Goal: Task Accomplishment & Management: Use online tool/utility

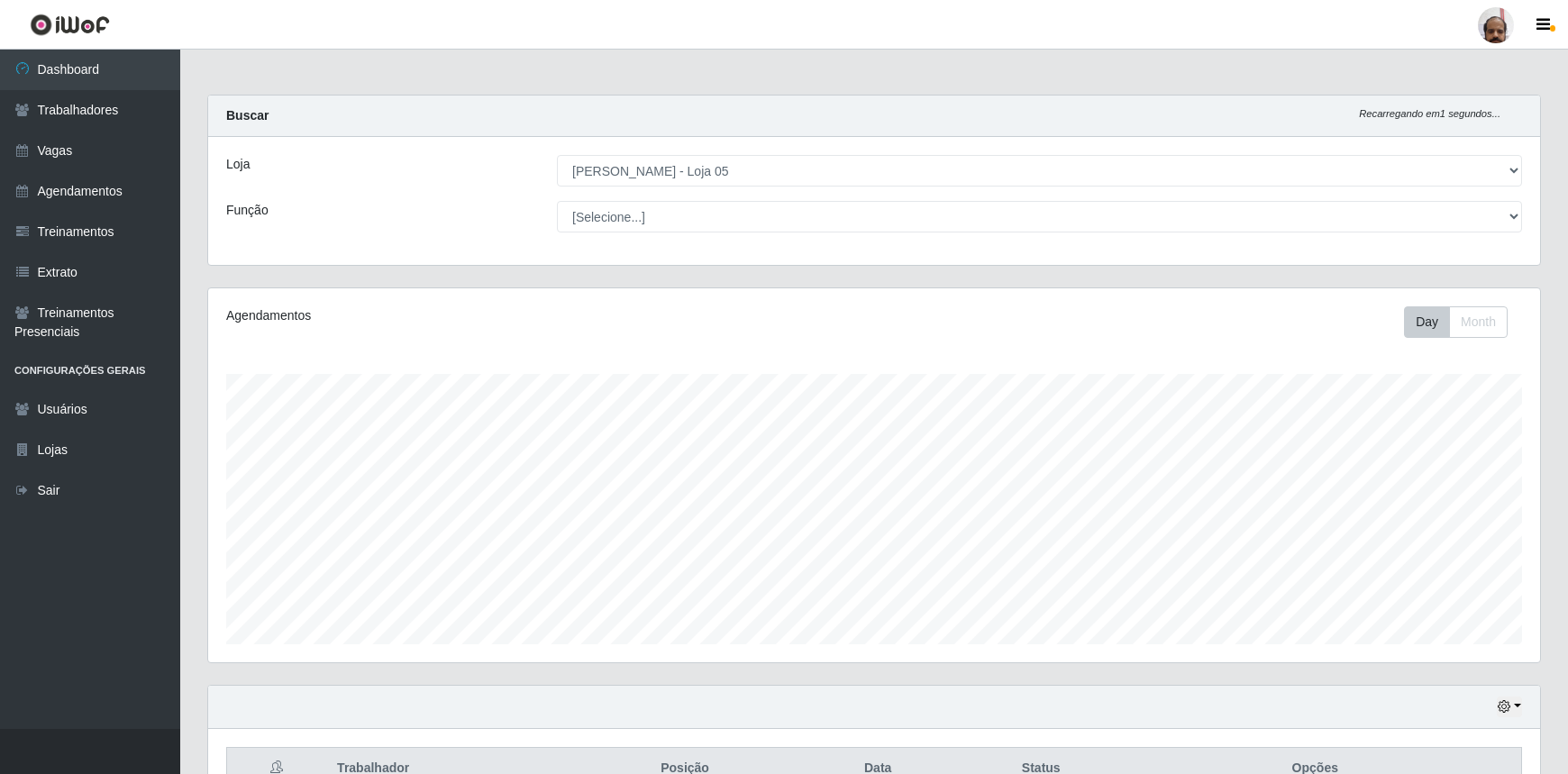
select select "252"
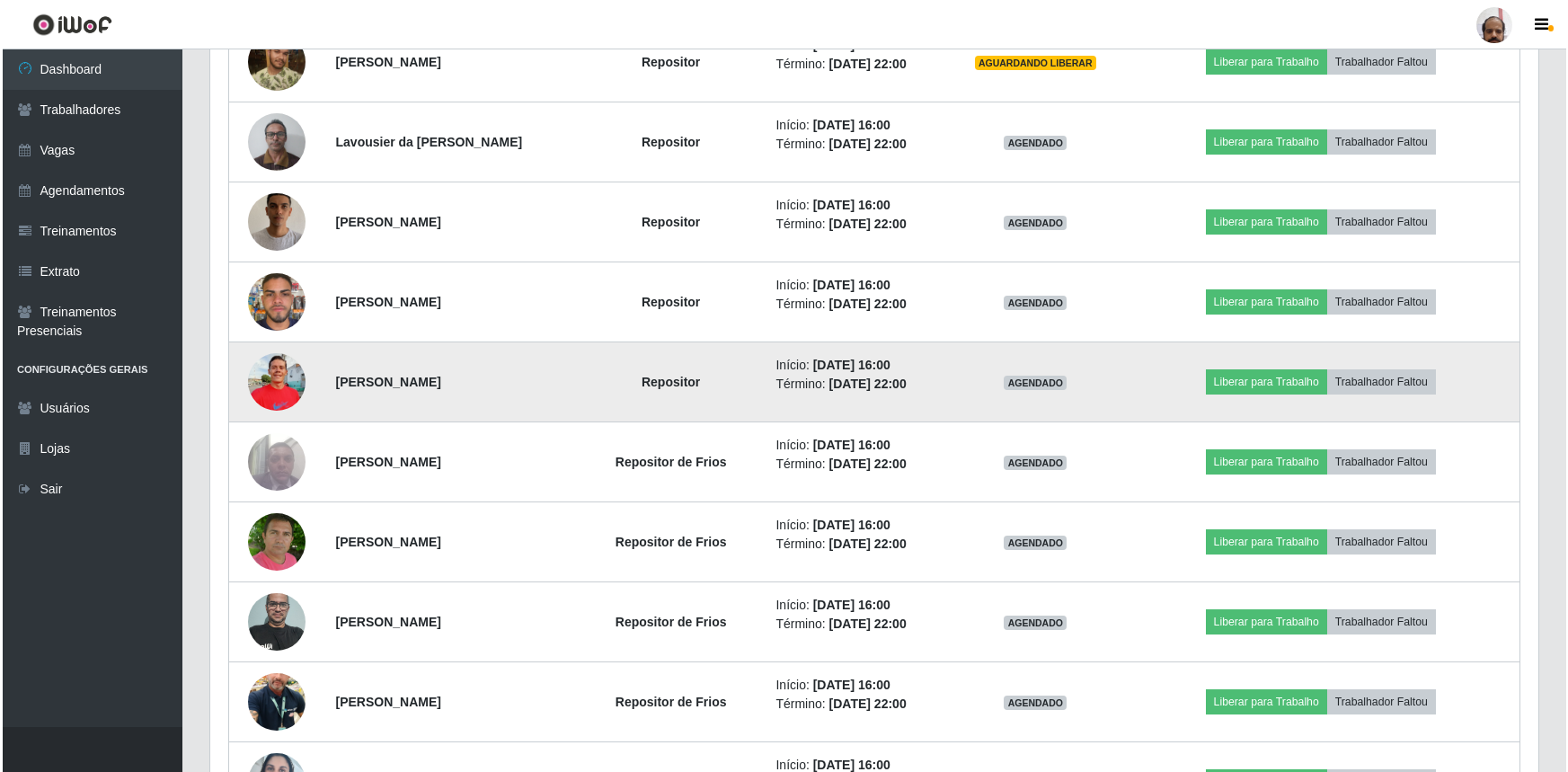
scroll to position [1081, 0]
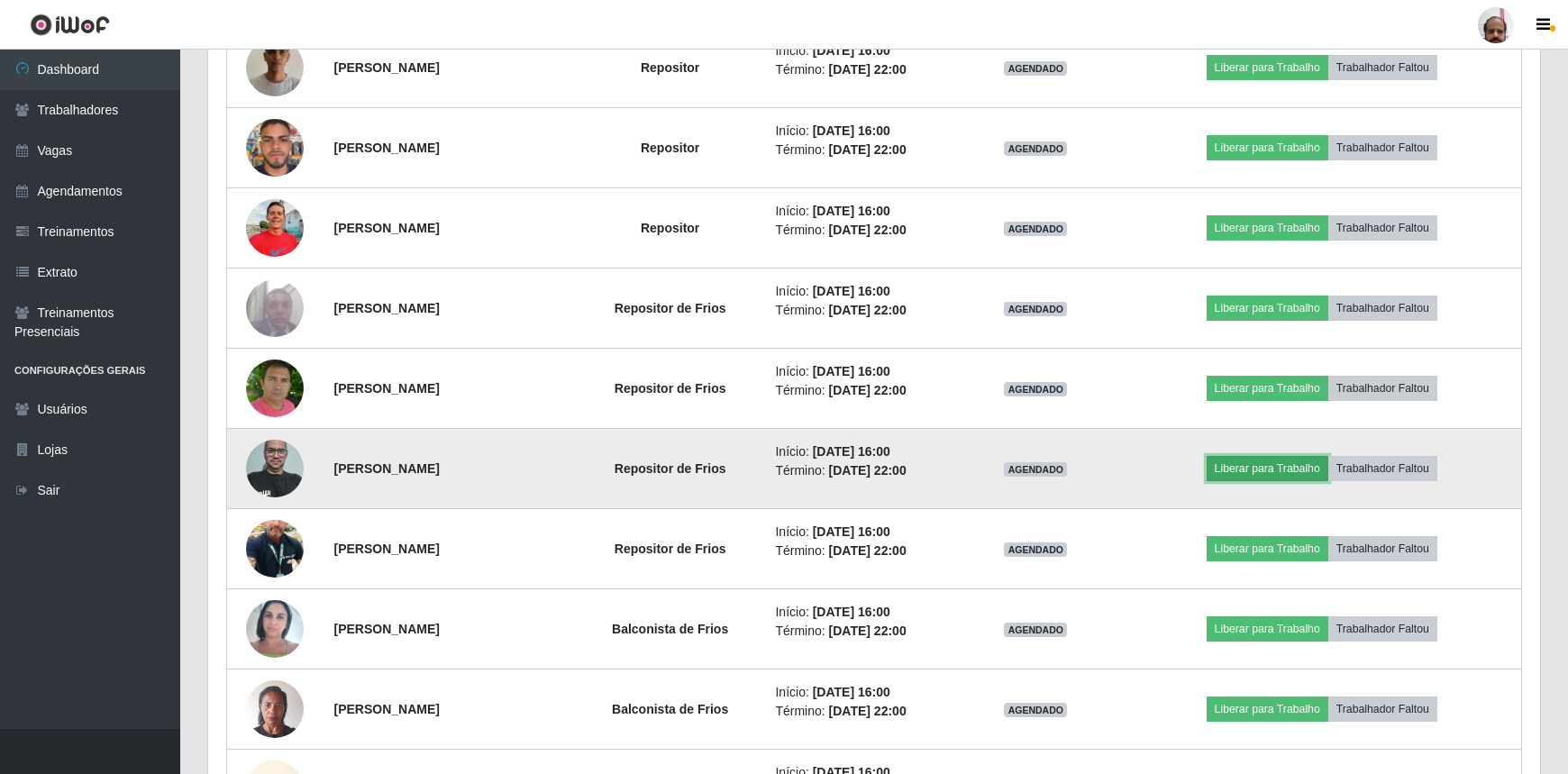
click at [1302, 469] on button "Liberar para Trabalho" at bounding box center [1266, 468] width 121 height 25
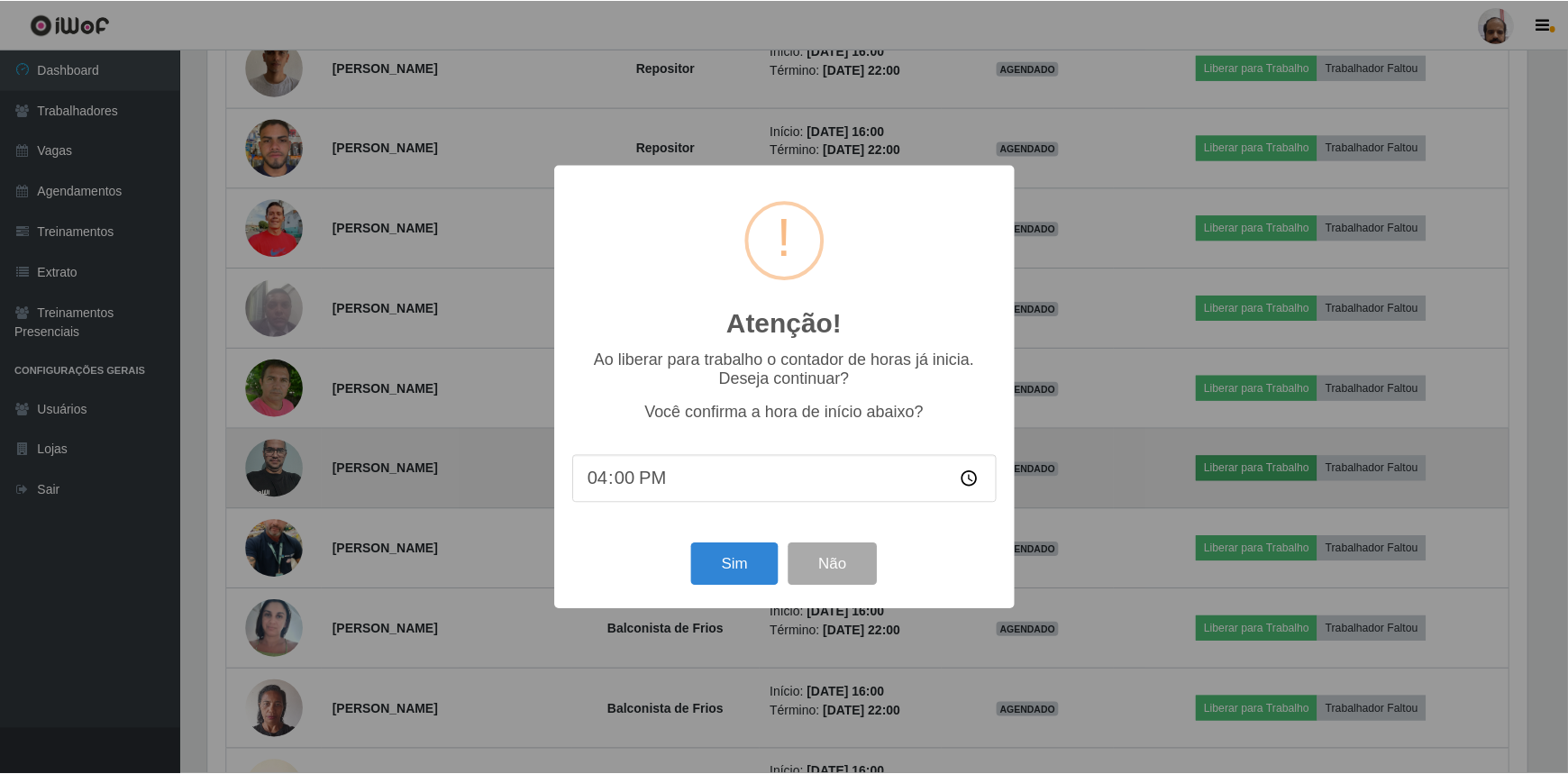
scroll to position [374, 1324]
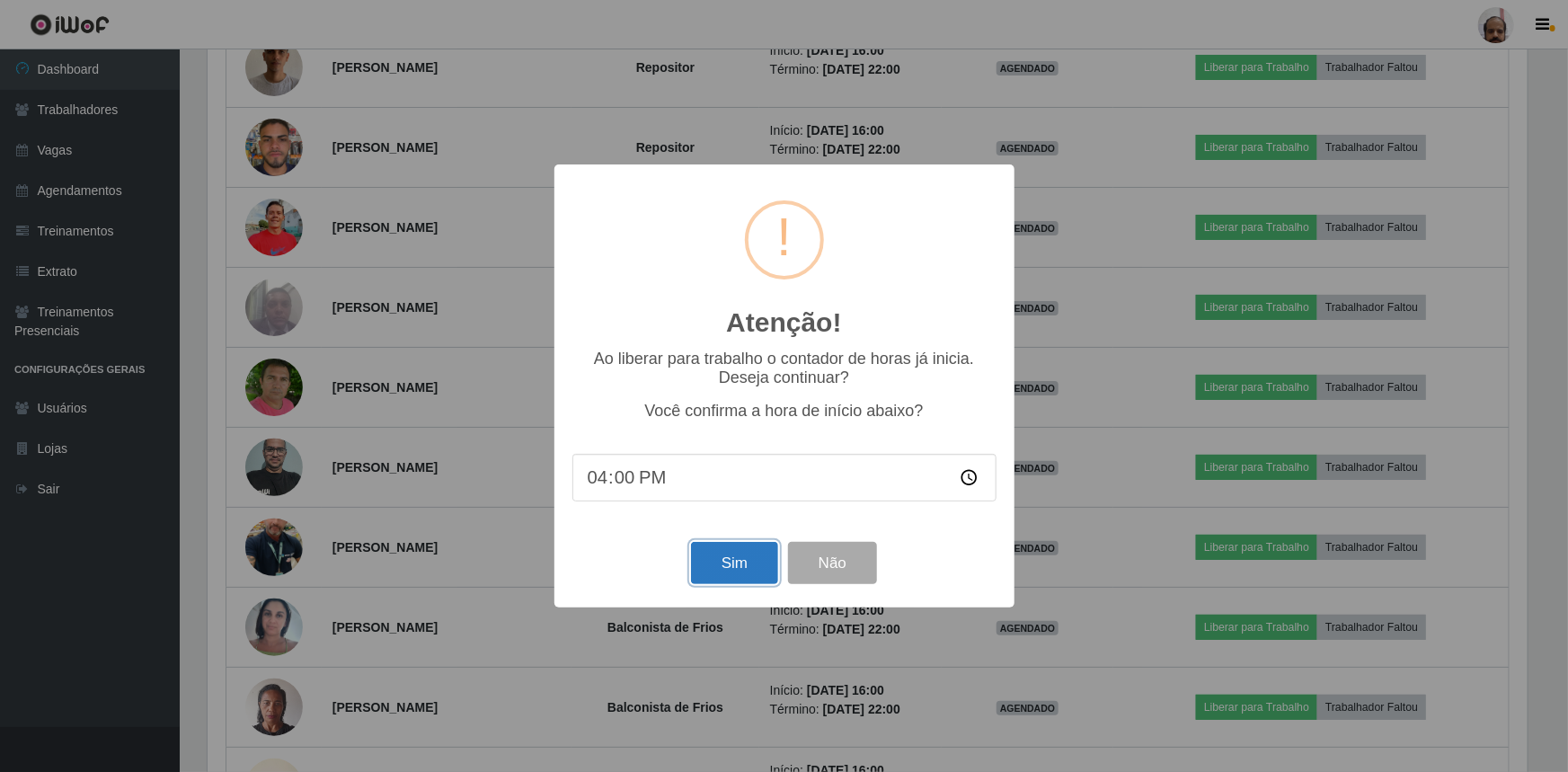
click at [735, 565] on button "Sim" at bounding box center [734, 563] width 87 height 42
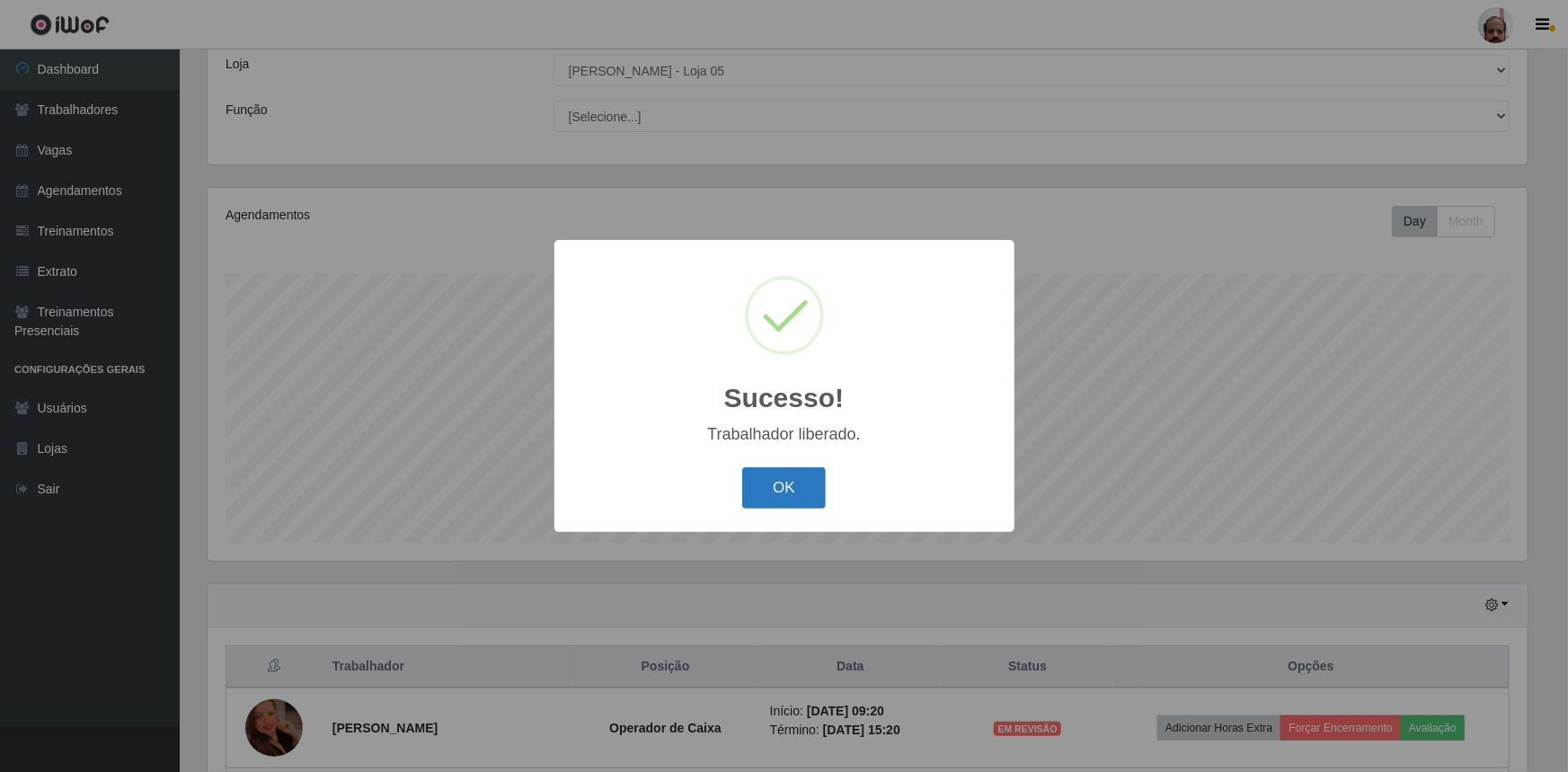
click at [812, 488] on button "OK" at bounding box center [784, 488] width 83 height 42
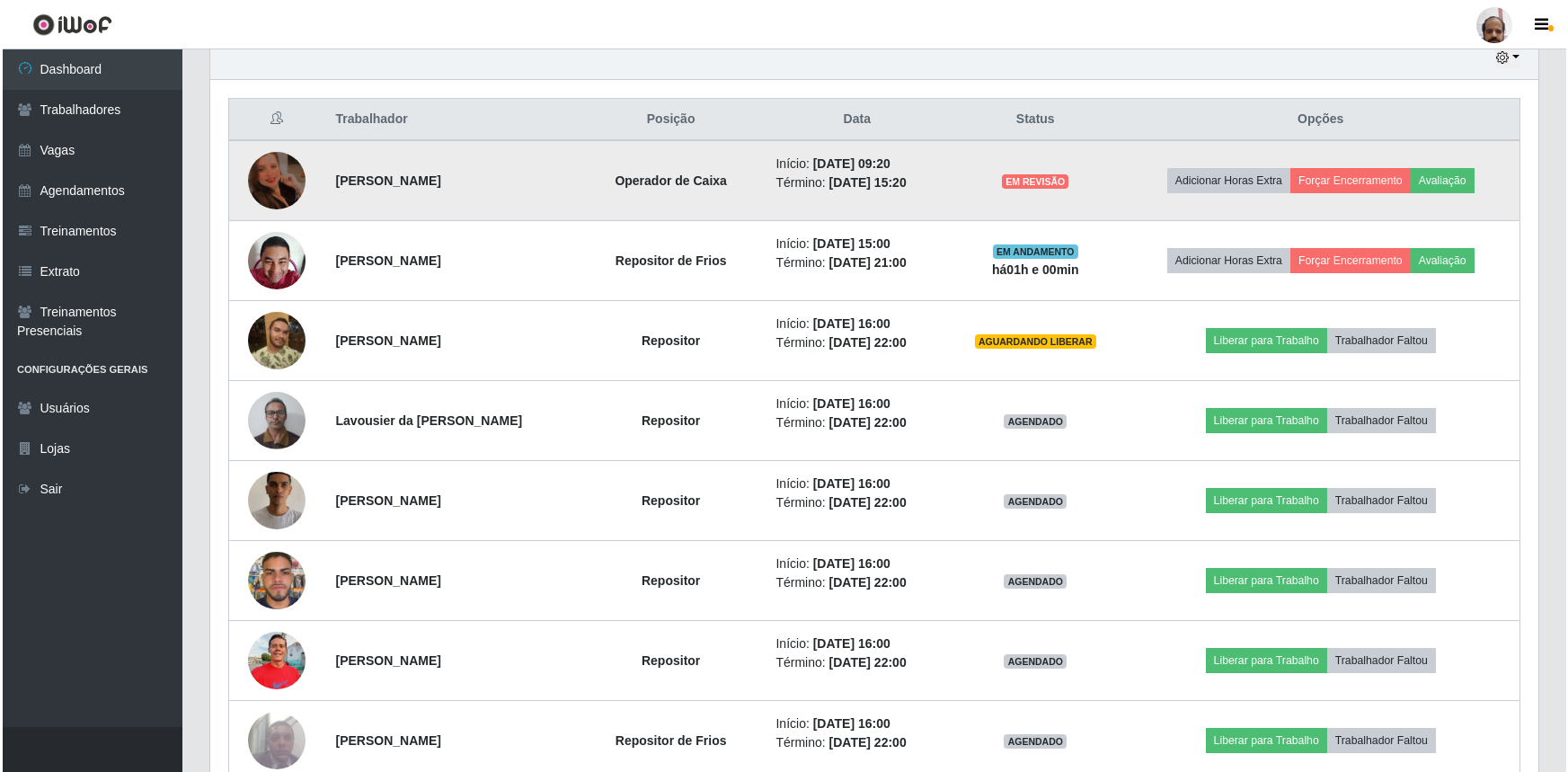
scroll to position [673, 0]
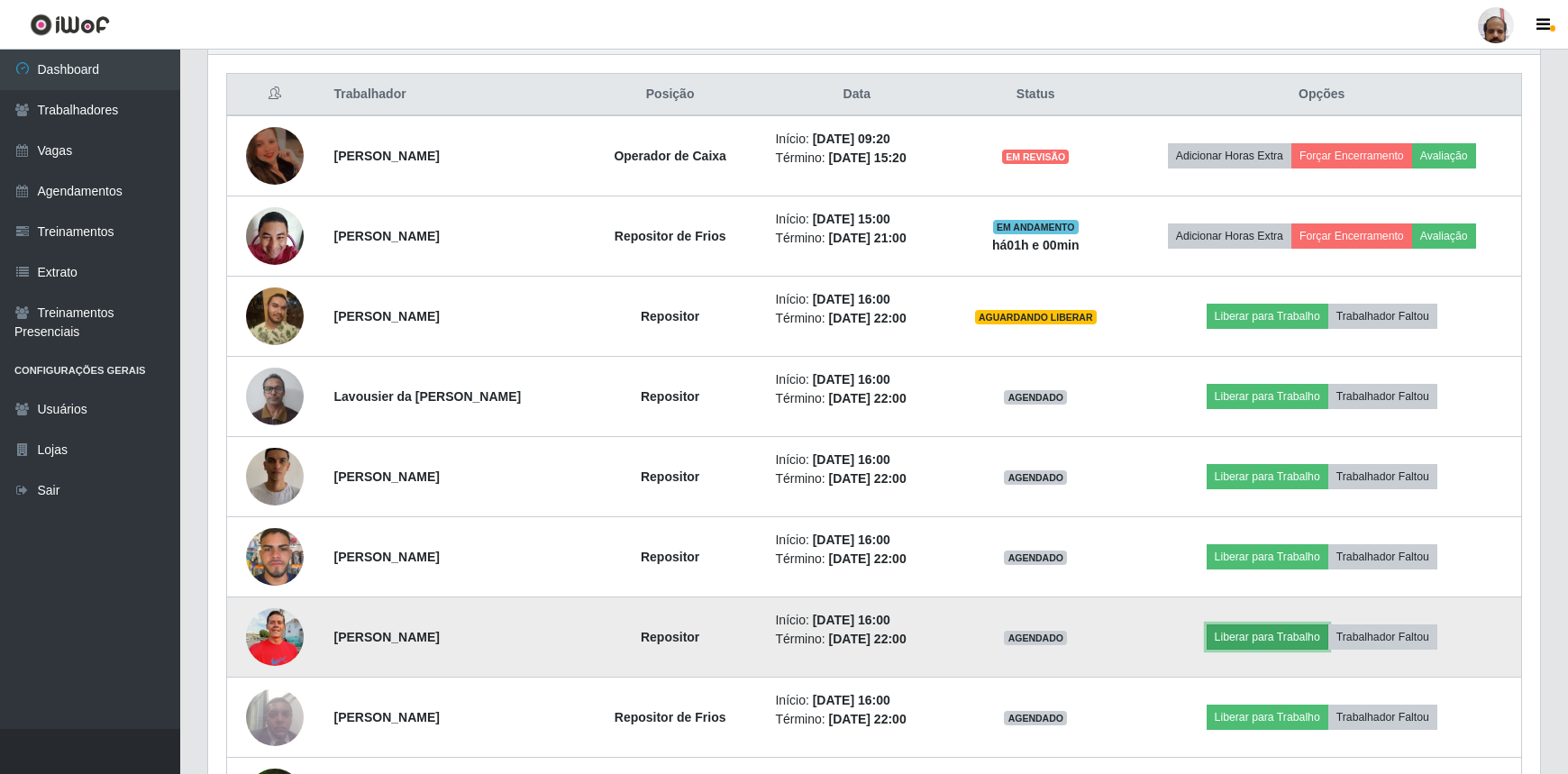
click at [1276, 640] on button "Liberar para Trabalho" at bounding box center [1266, 637] width 121 height 25
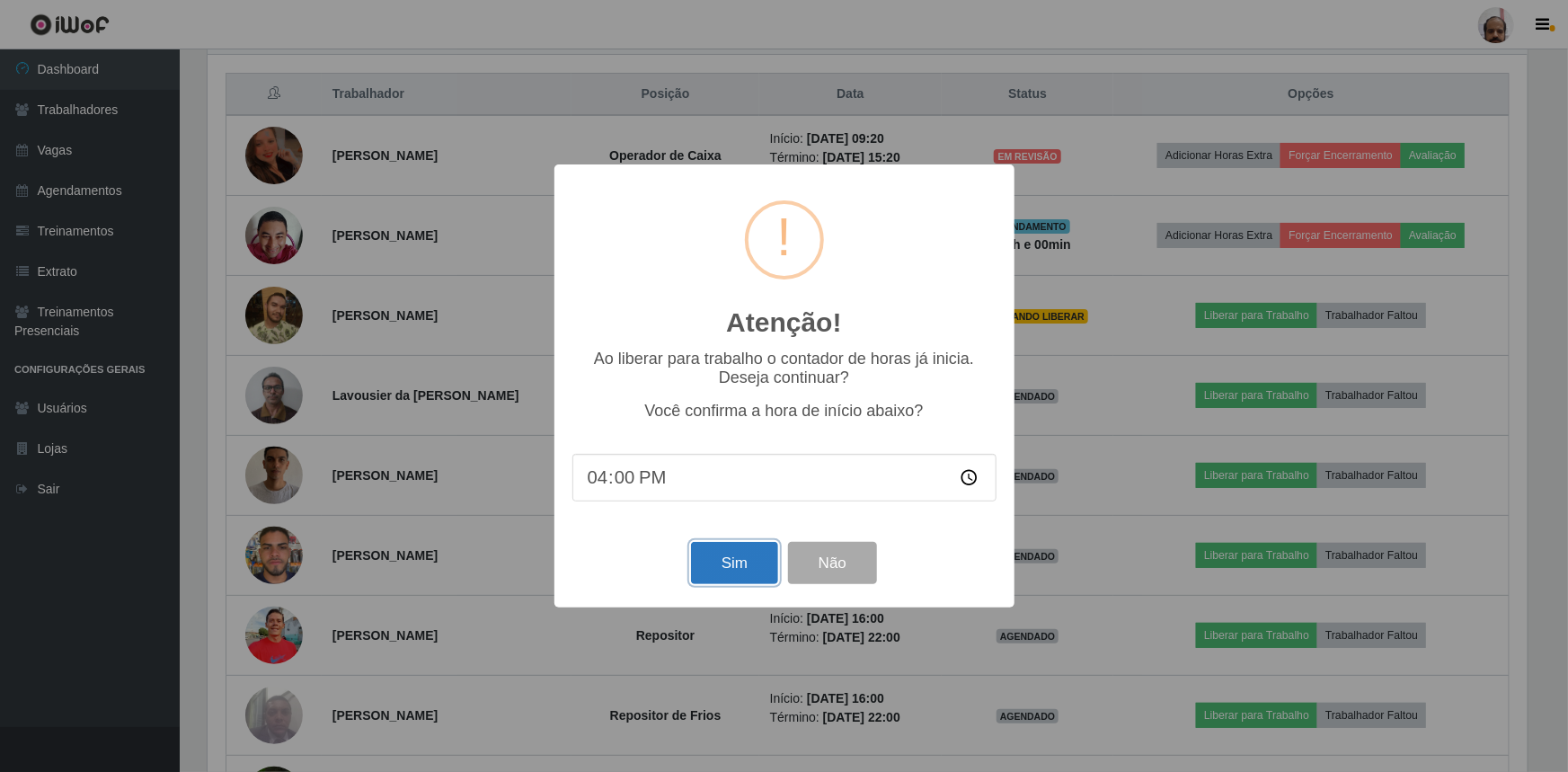
click at [745, 553] on button "Sim" at bounding box center [734, 563] width 87 height 42
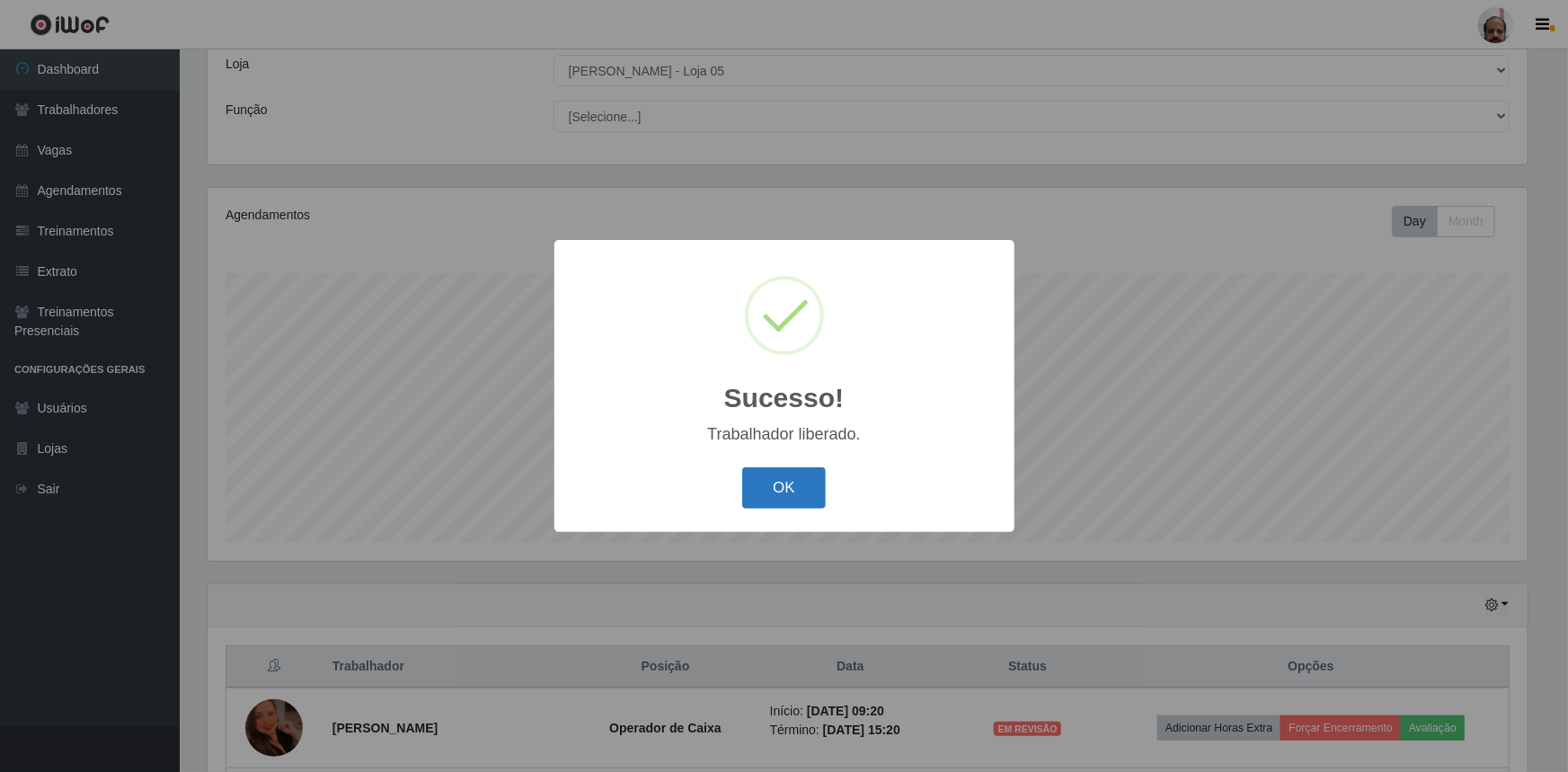
click at [802, 496] on button "OK" at bounding box center [784, 488] width 83 height 42
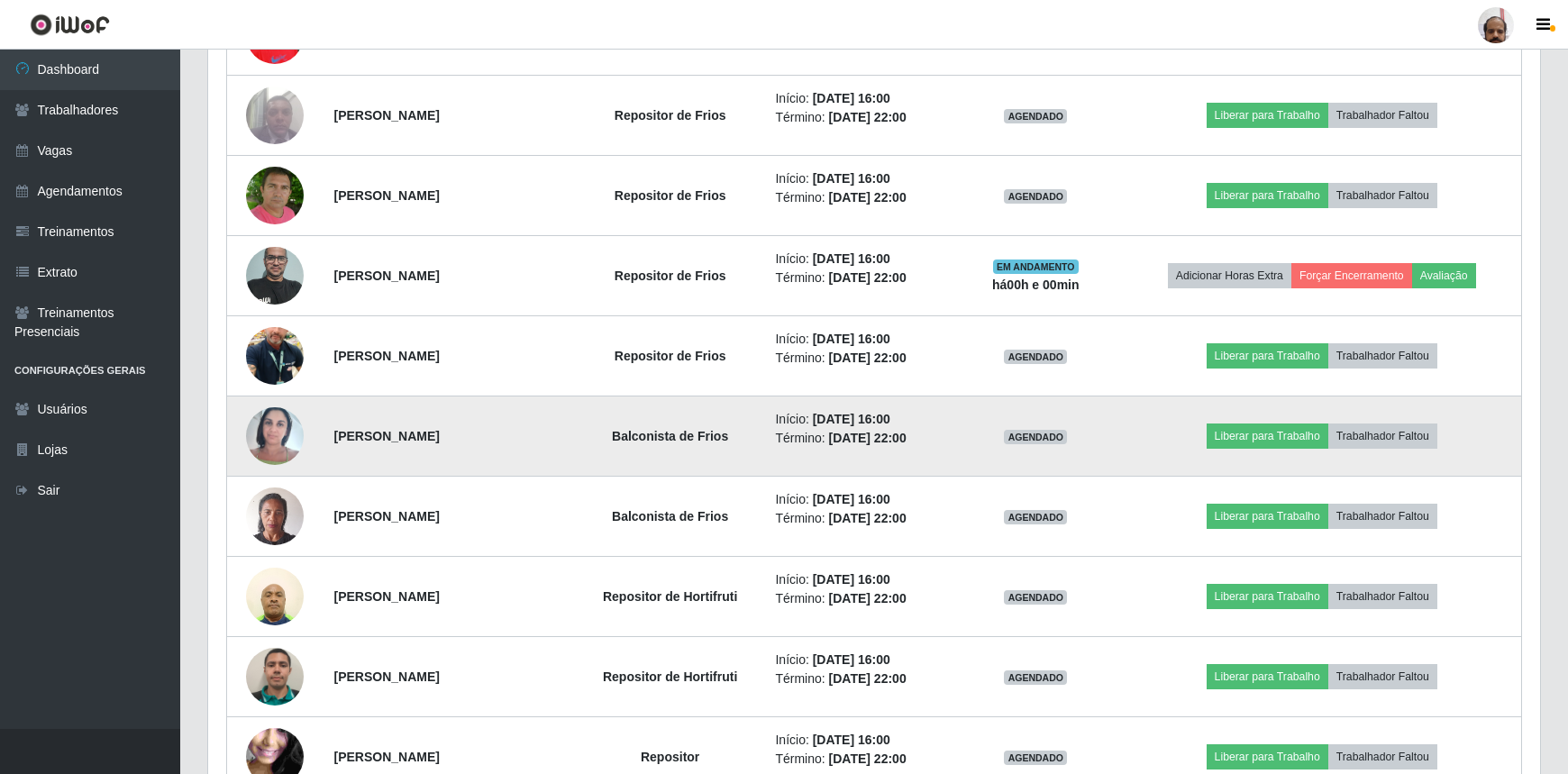
scroll to position [1247, 0]
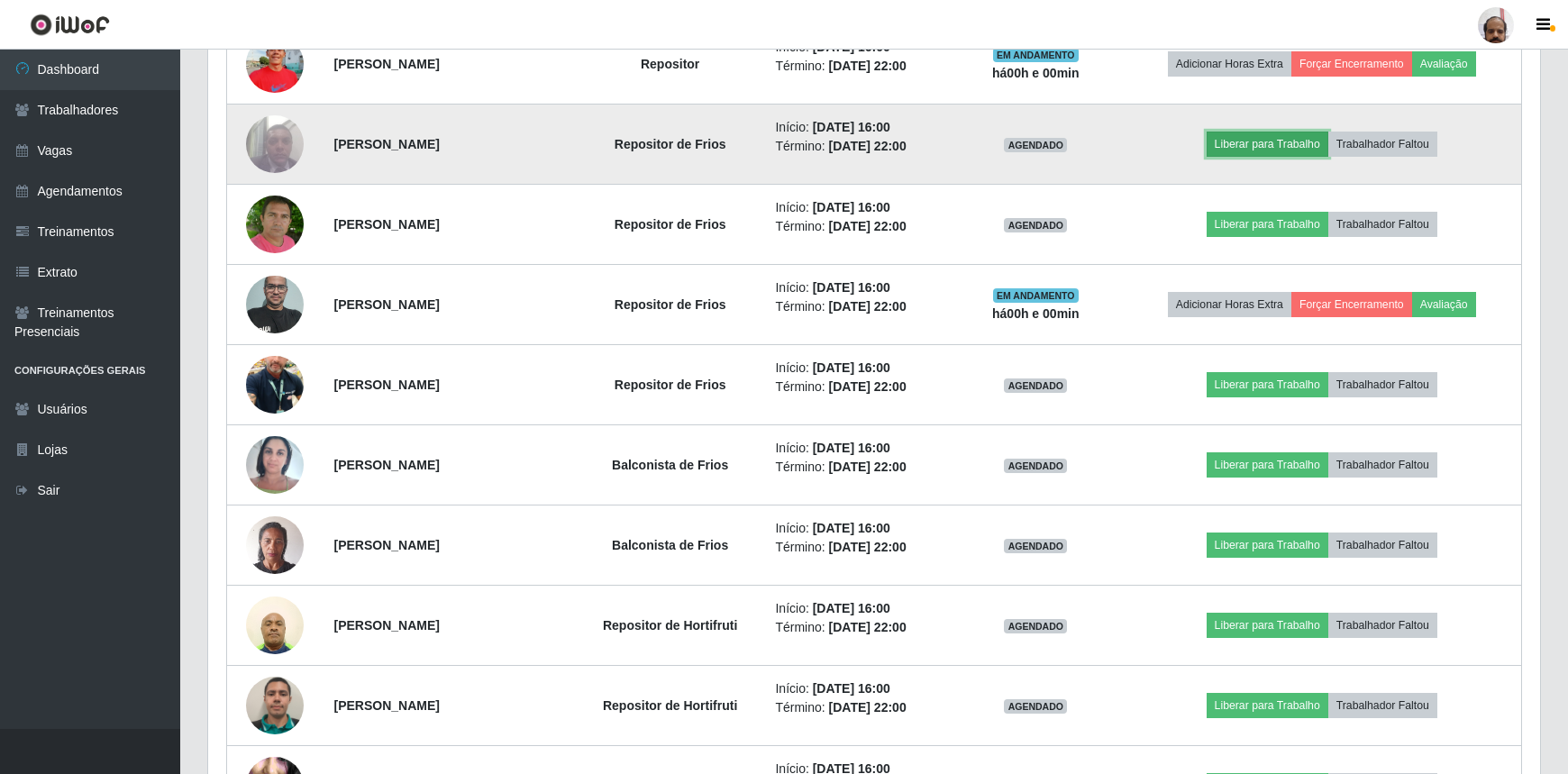
click at [1299, 134] on button "Liberar para Trabalho" at bounding box center [1266, 144] width 121 height 25
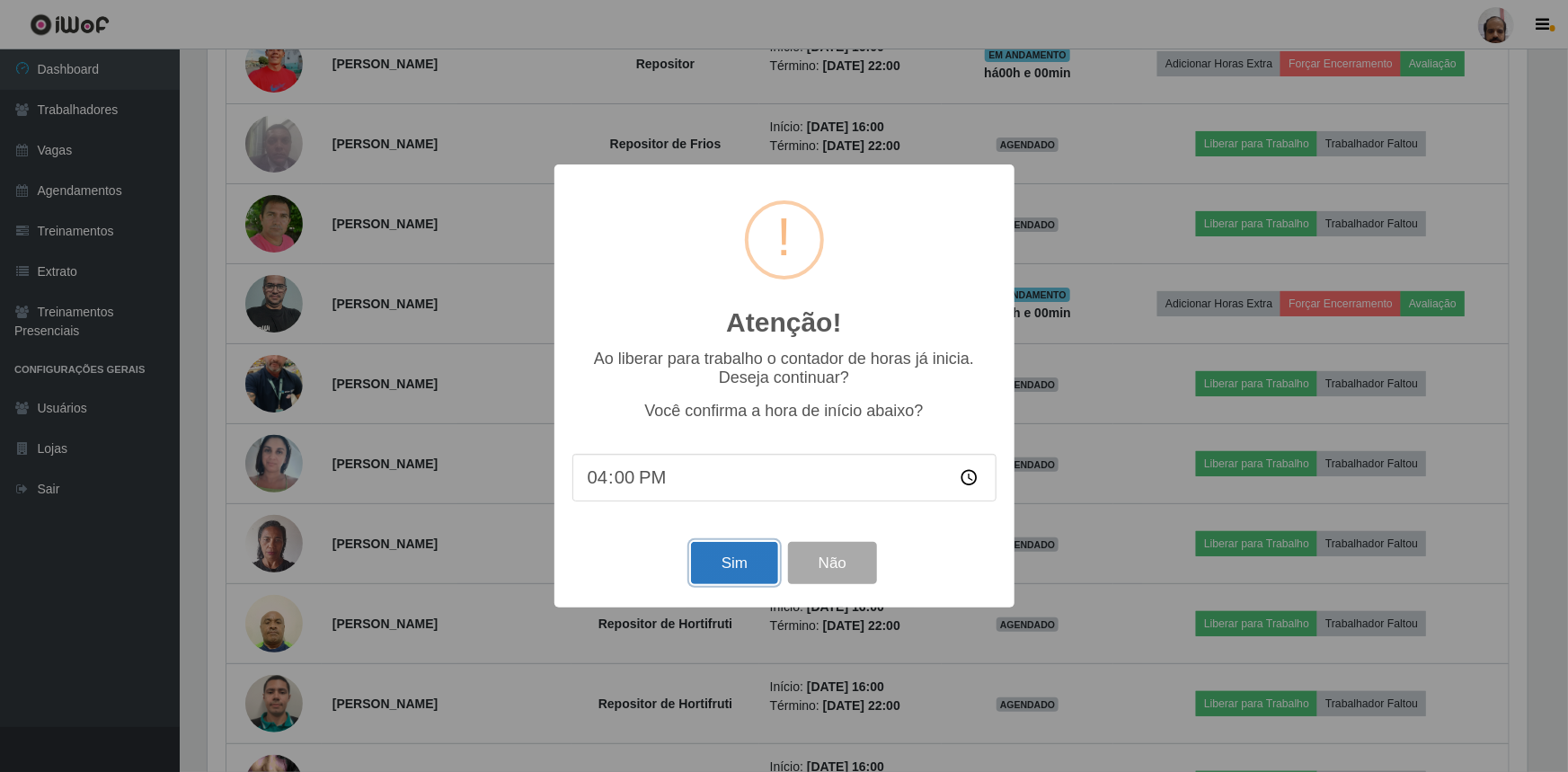
click at [746, 567] on button "Sim" at bounding box center [734, 563] width 87 height 42
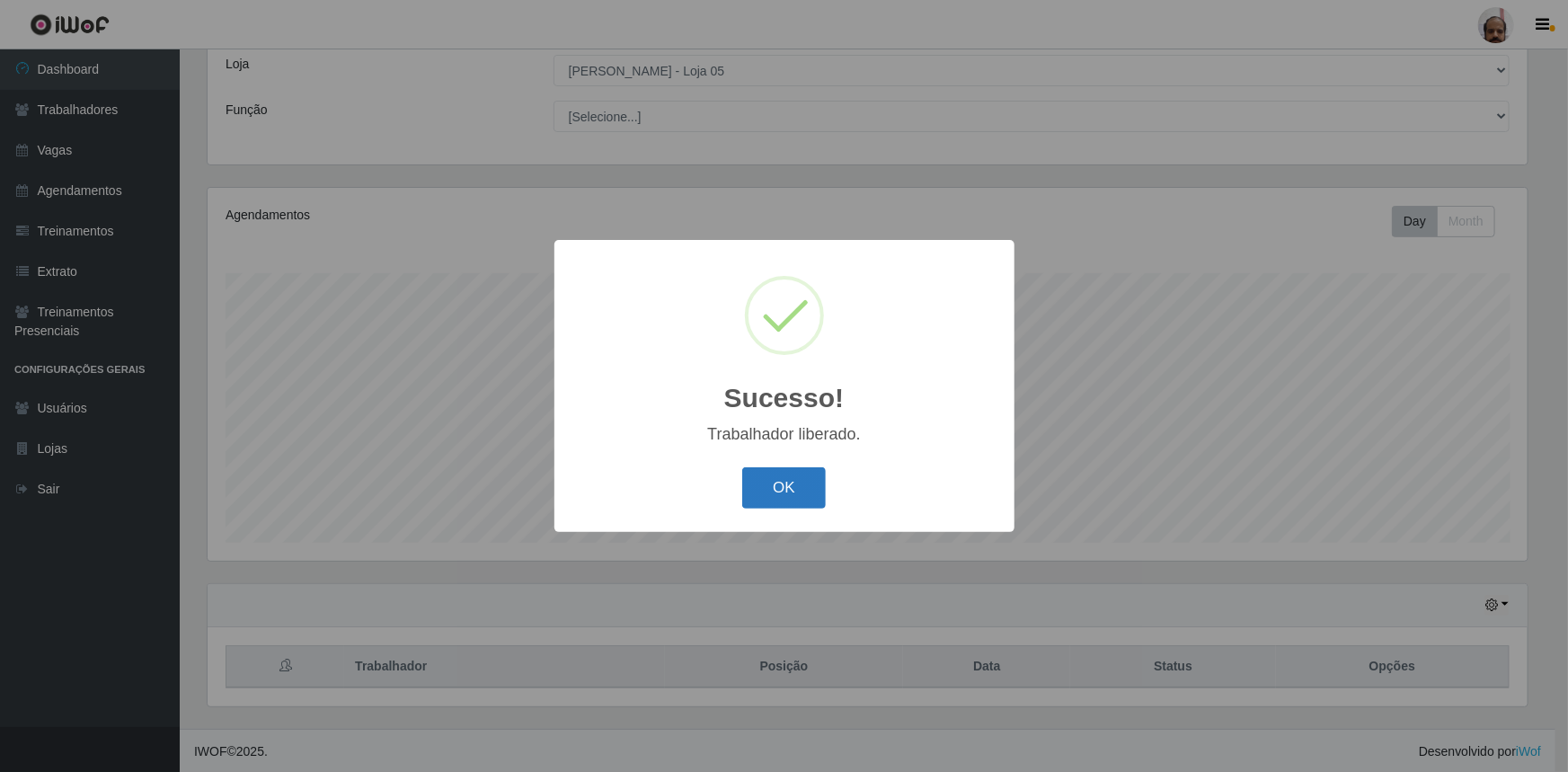
click at [807, 498] on button "OK" at bounding box center [784, 488] width 83 height 42
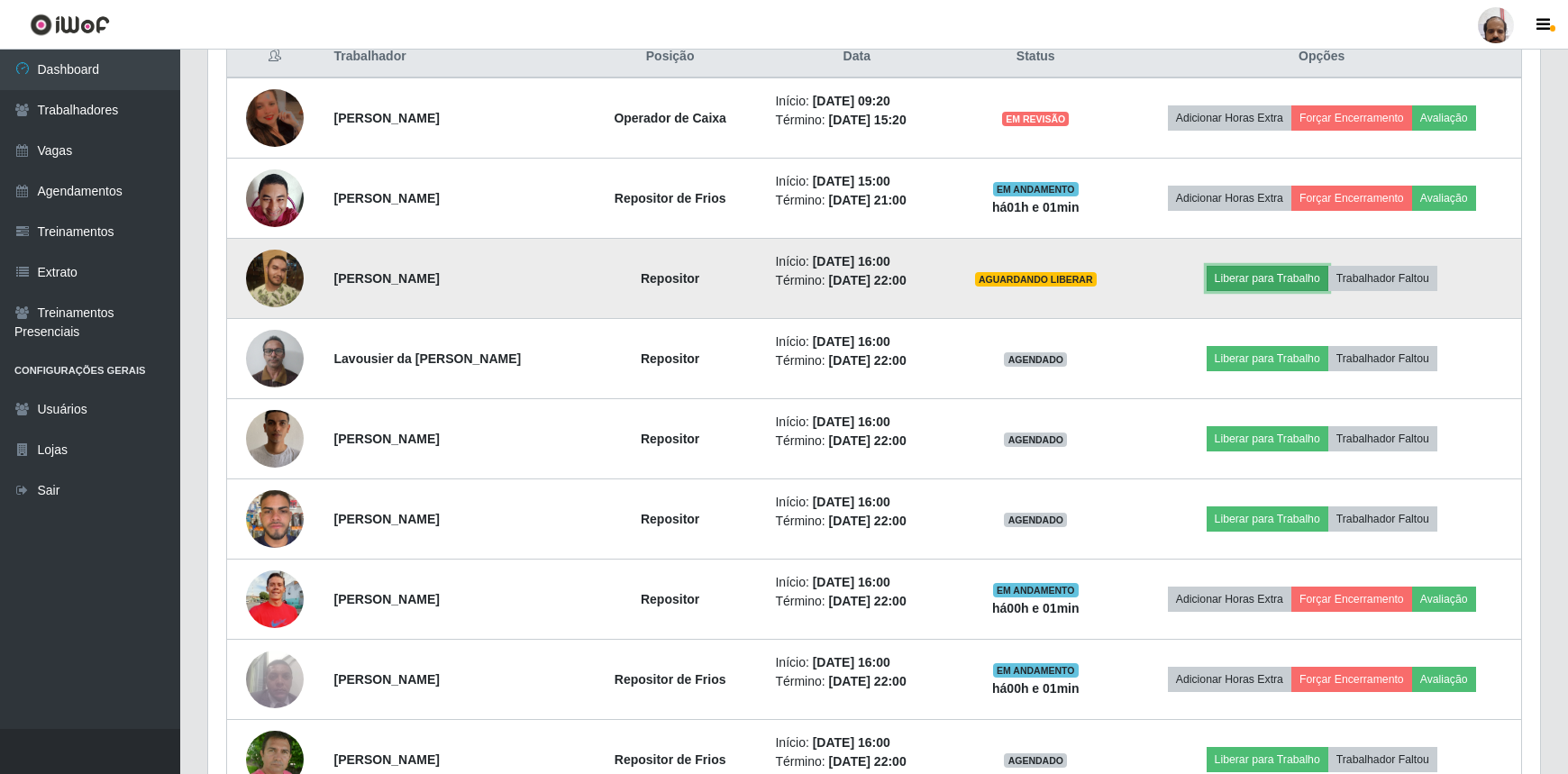
click at [1309, 275] on button "Liberar para Trabalho" at bounding box center [1266, 278] width 121 height 25
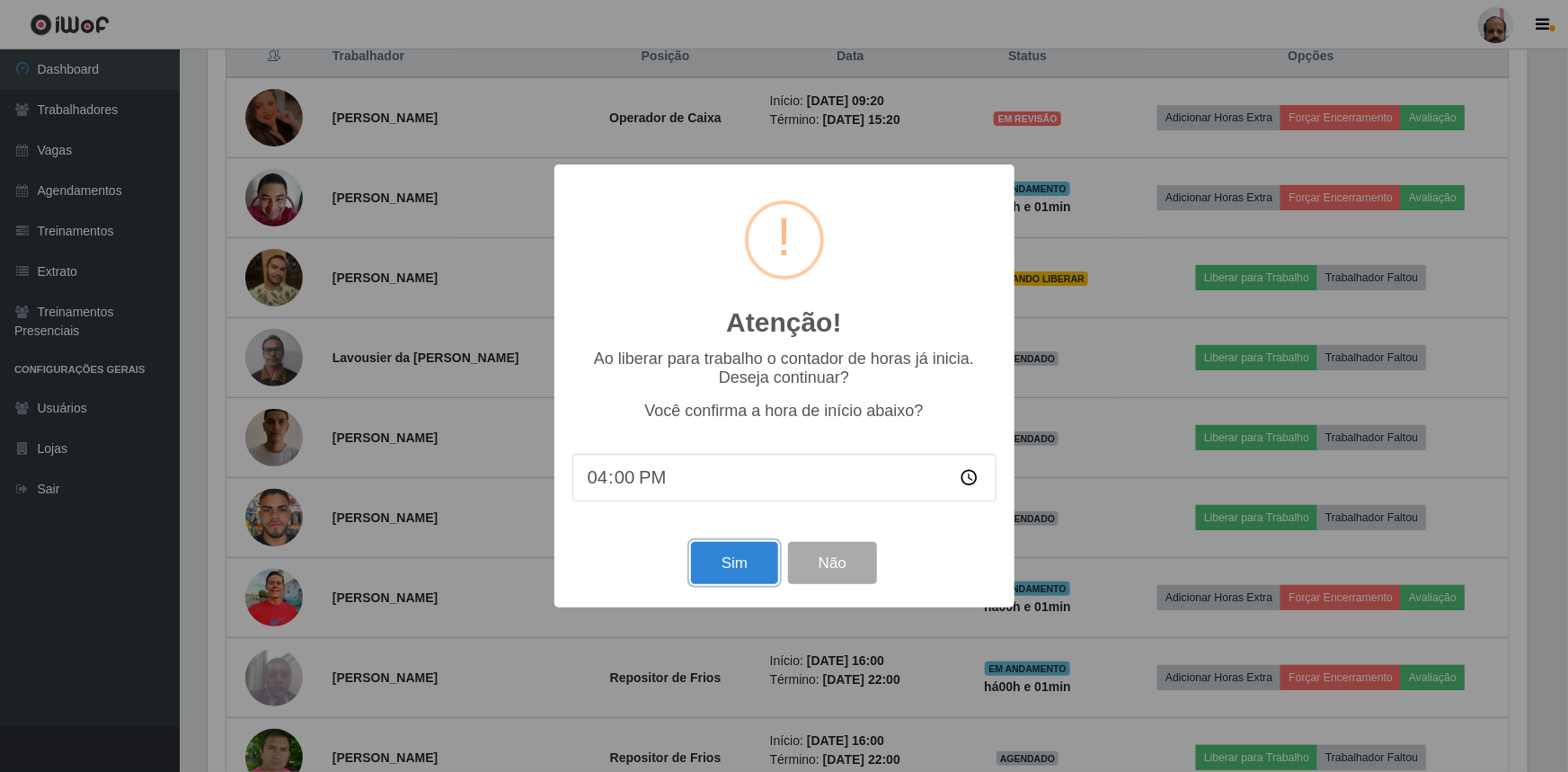
click at [730, 568] on button "Sim" at bounding box center [734, 563] width 87 height 42
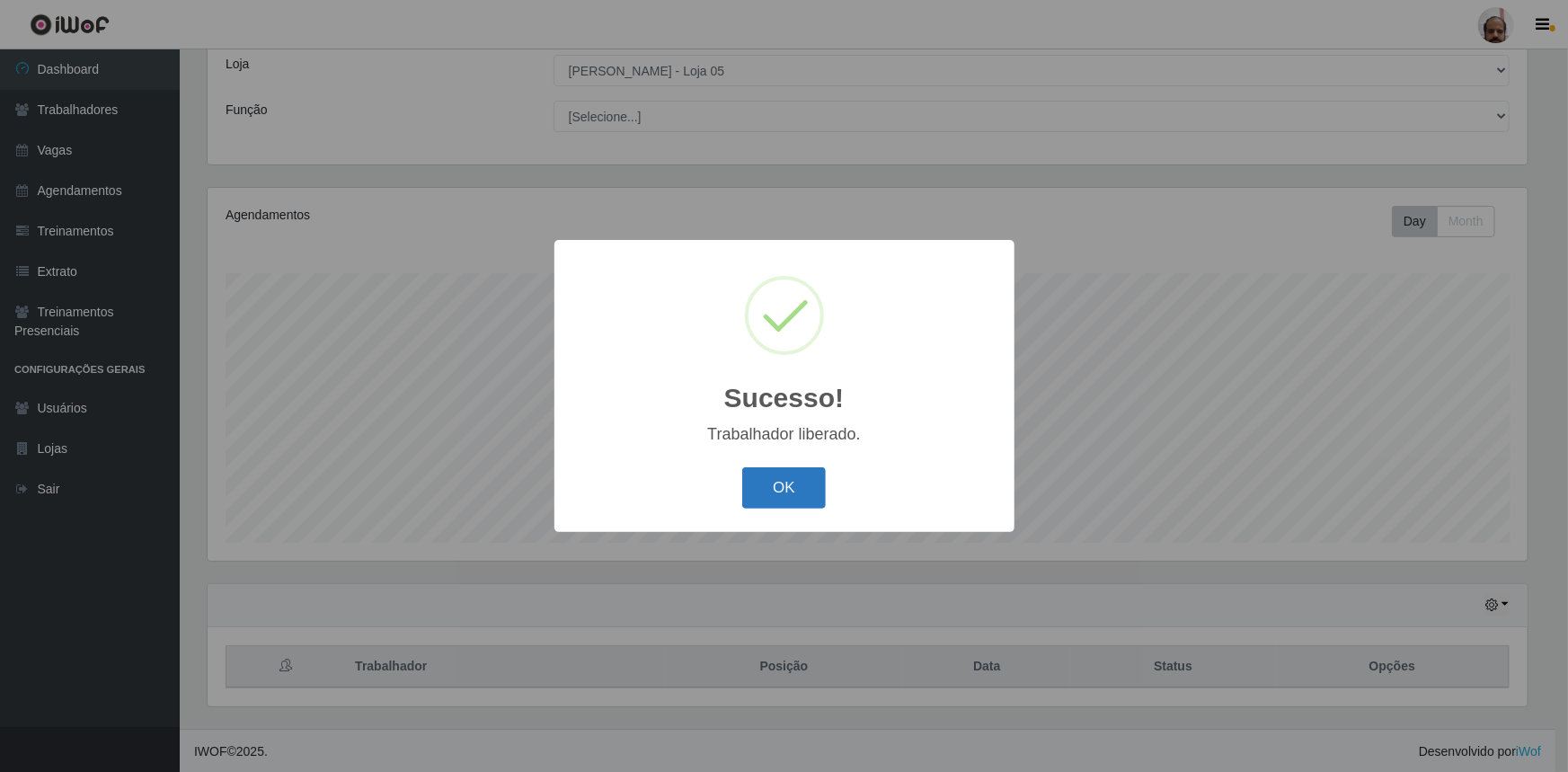
click at [808, 485] on button "OK" at bounding box center [784, 488] width 83 height 42
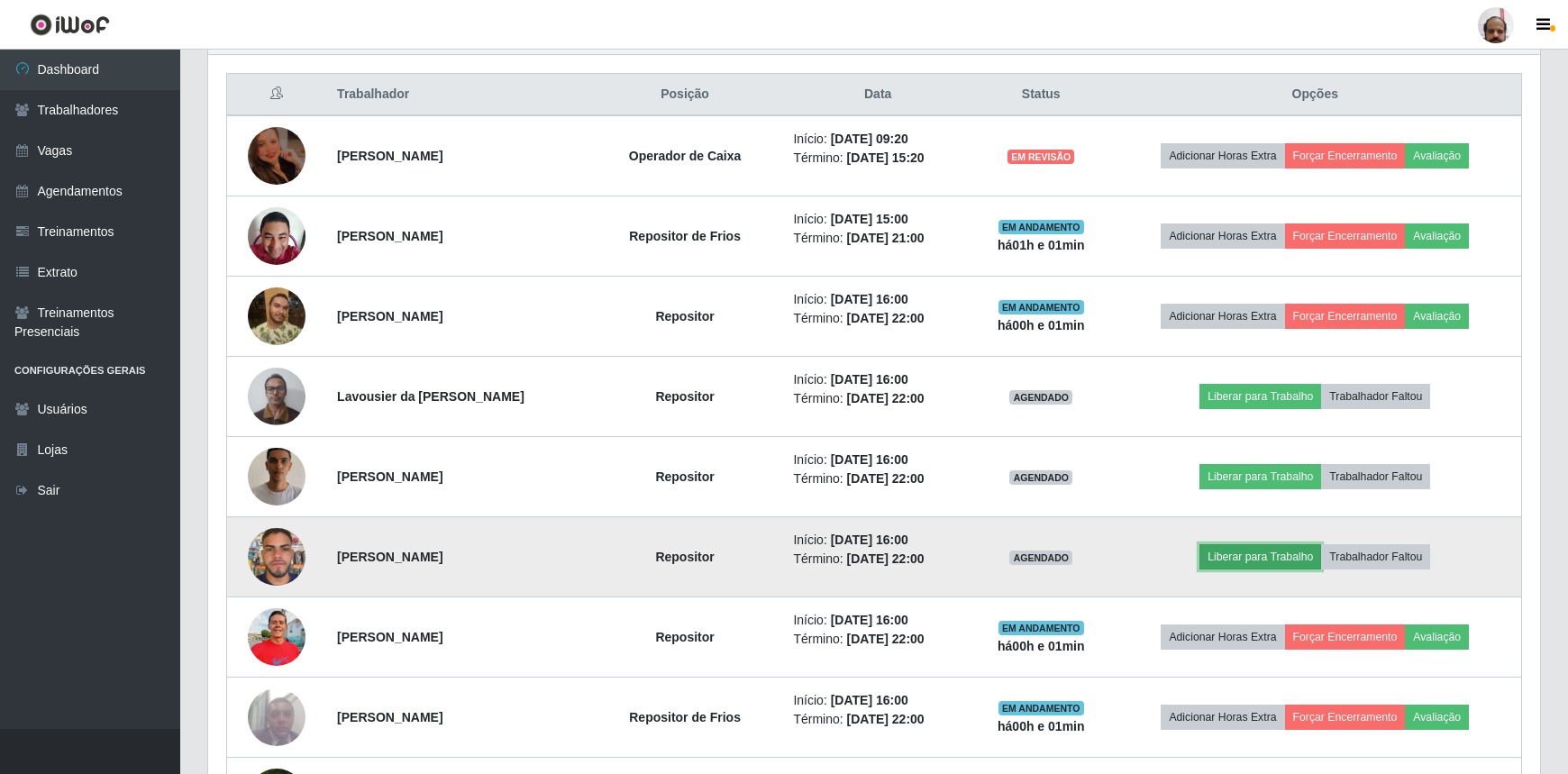
click at [1270, 553] on button "Liberar para Trabalho" at bounding box center [1260, 557] width 121 height 25
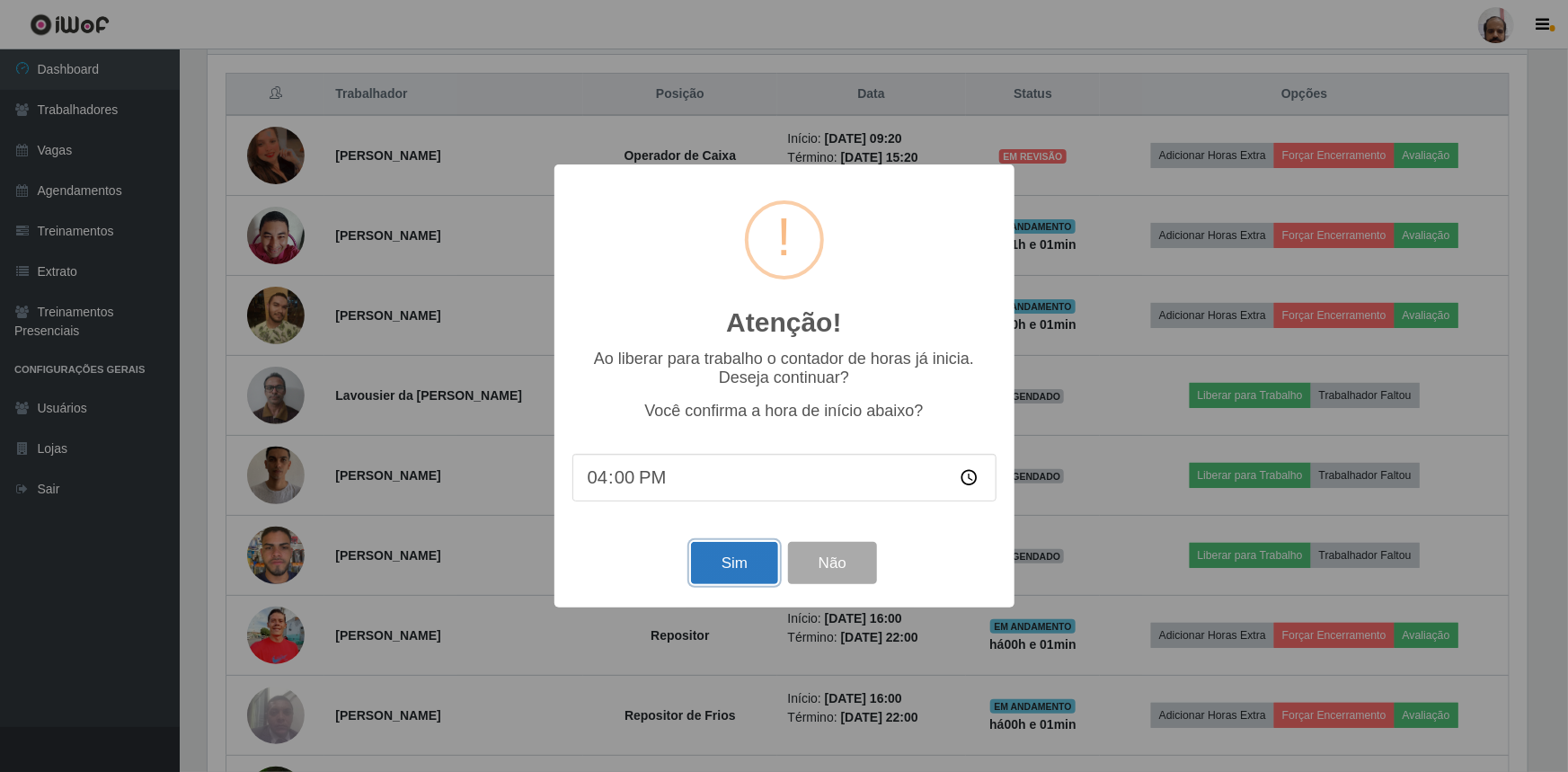
click at [750, 550] on button "Sim" at bounding box center [734, 563] width 87 height 42
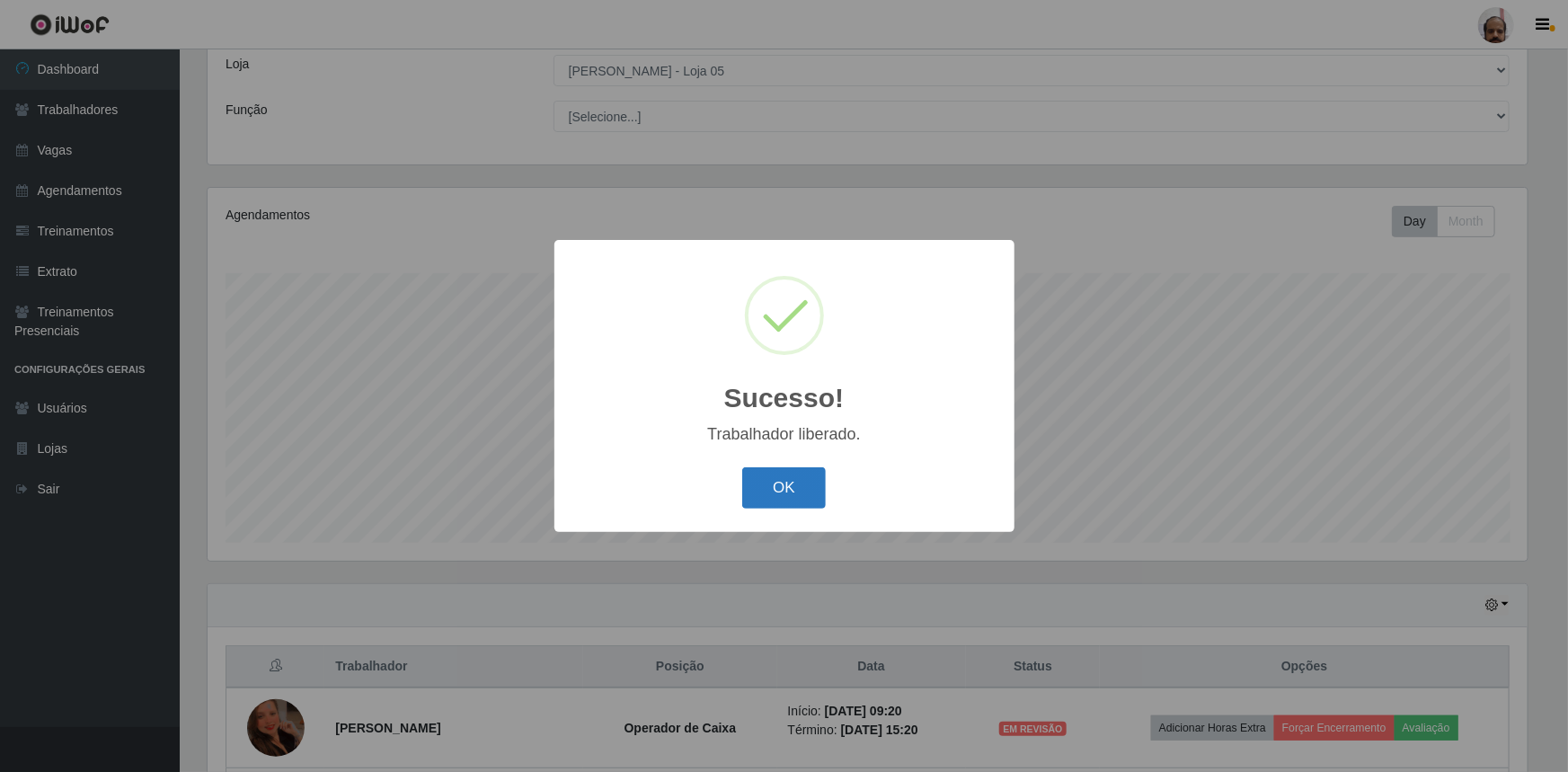
click at [813, 486] on button "OK" at bounding box center [784, 488] width 83 height 42
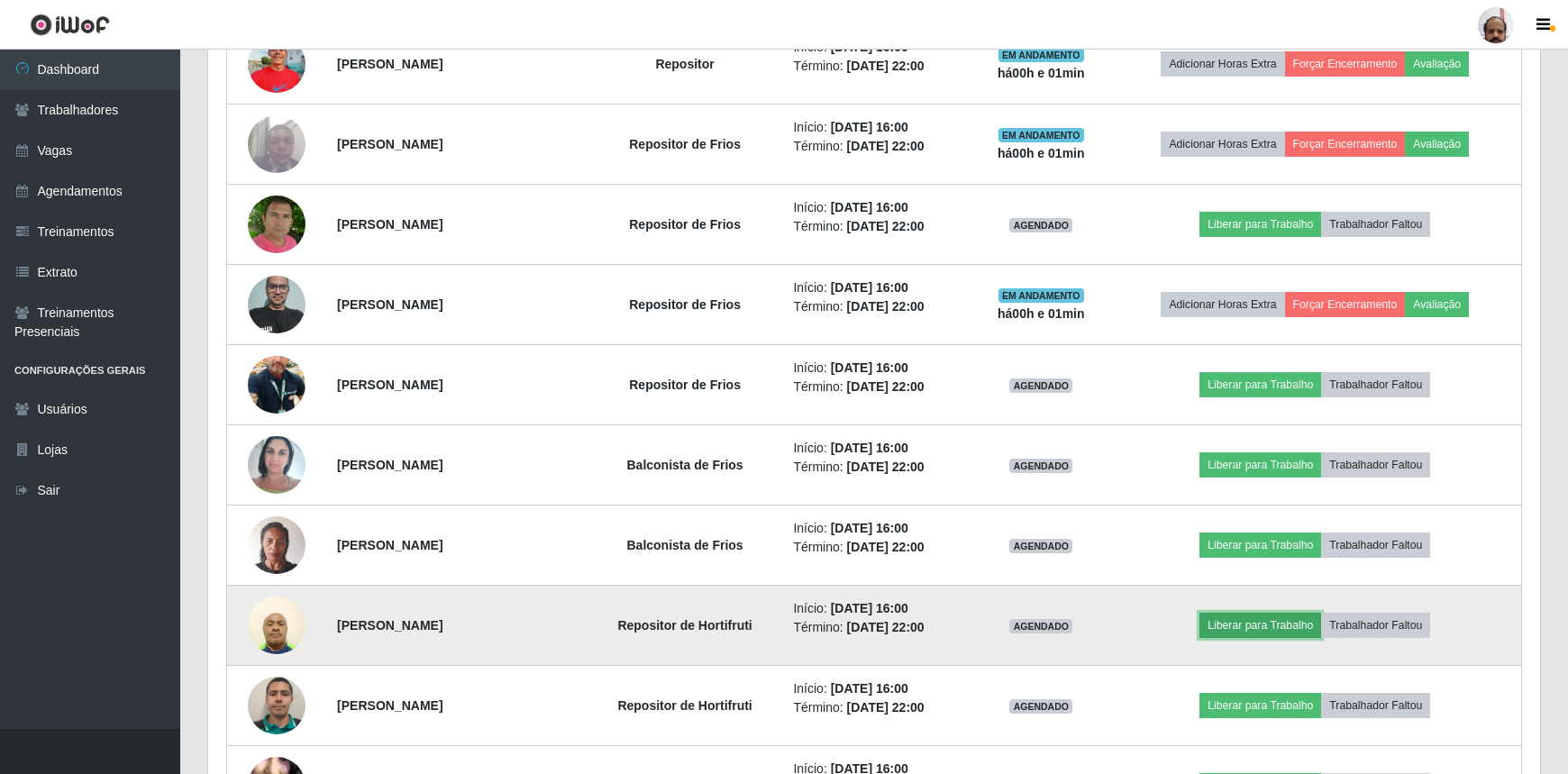
click at [1264, 622] on button "Liberar para Trabalho" at bounding box center [1260, 625] width 121 height 25
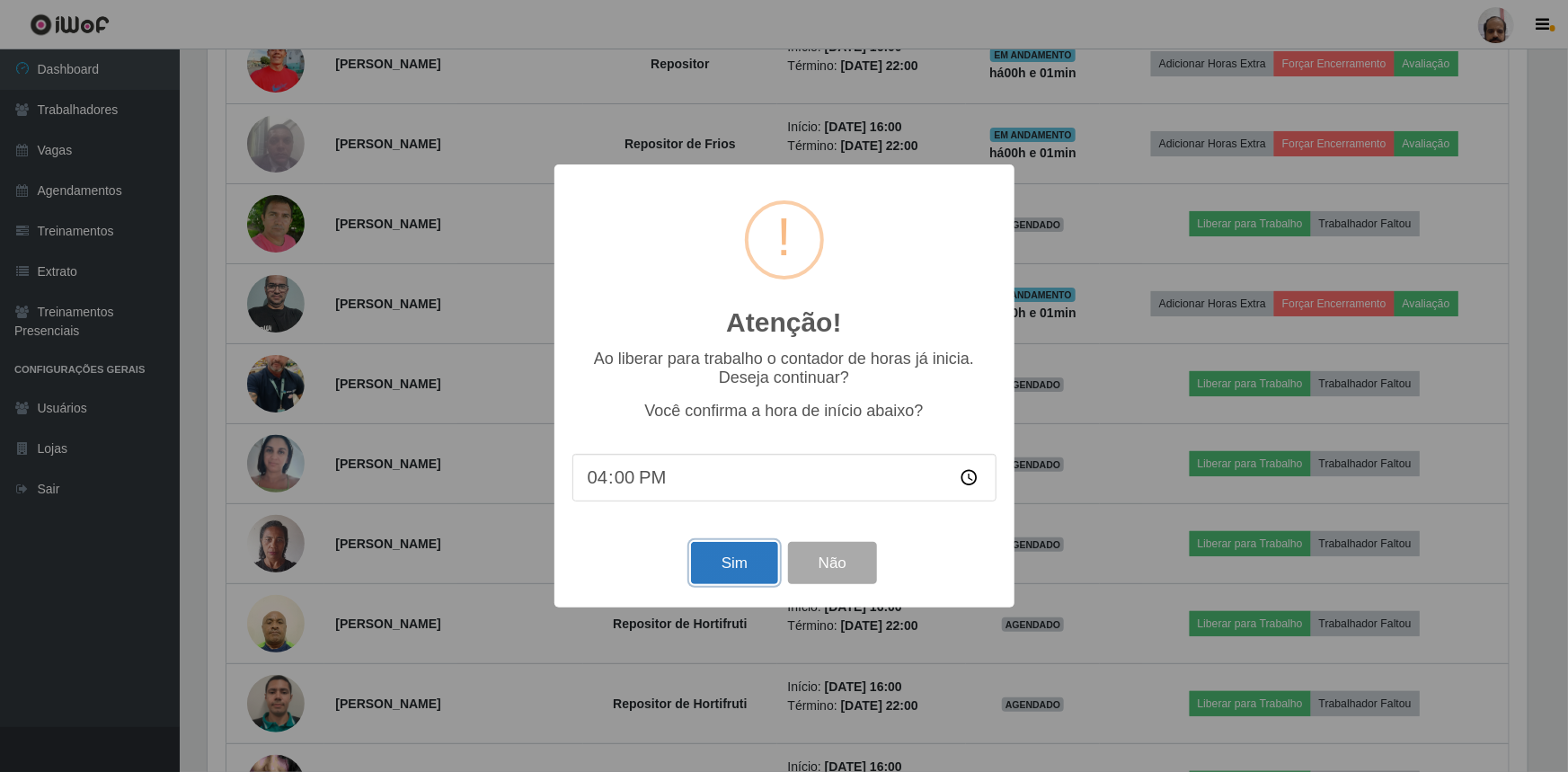
click at [733, 573] on button "Sim" at bounding box center [734, 563] width 87 height 42
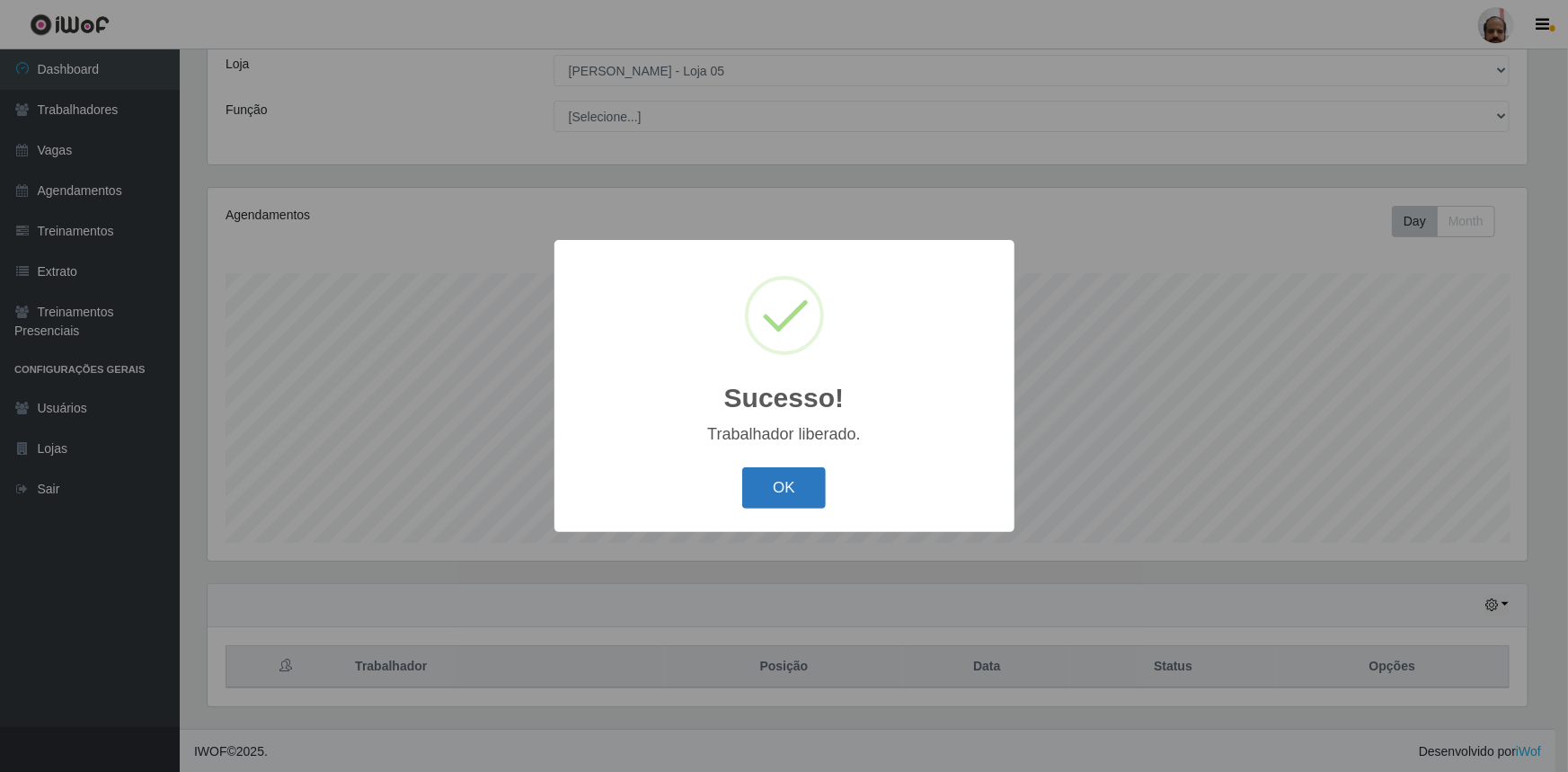
click at [793, 486] on button "OK" at bounding box center [784, 488] width 83 height 42
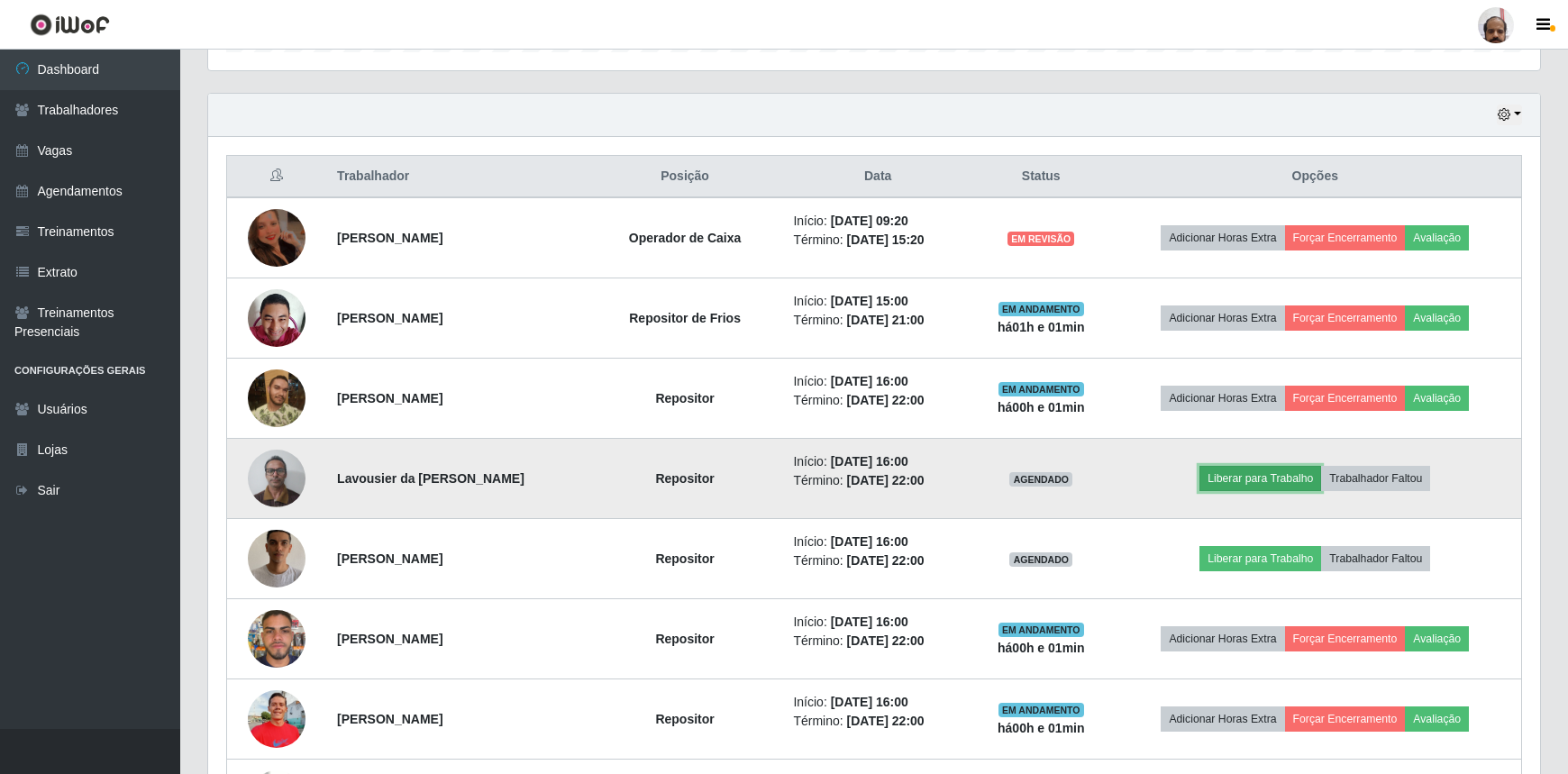
click at [1316, 475] on button "Liberar para Trabalho" at bounding box center [1260, 479] width 121 height 25
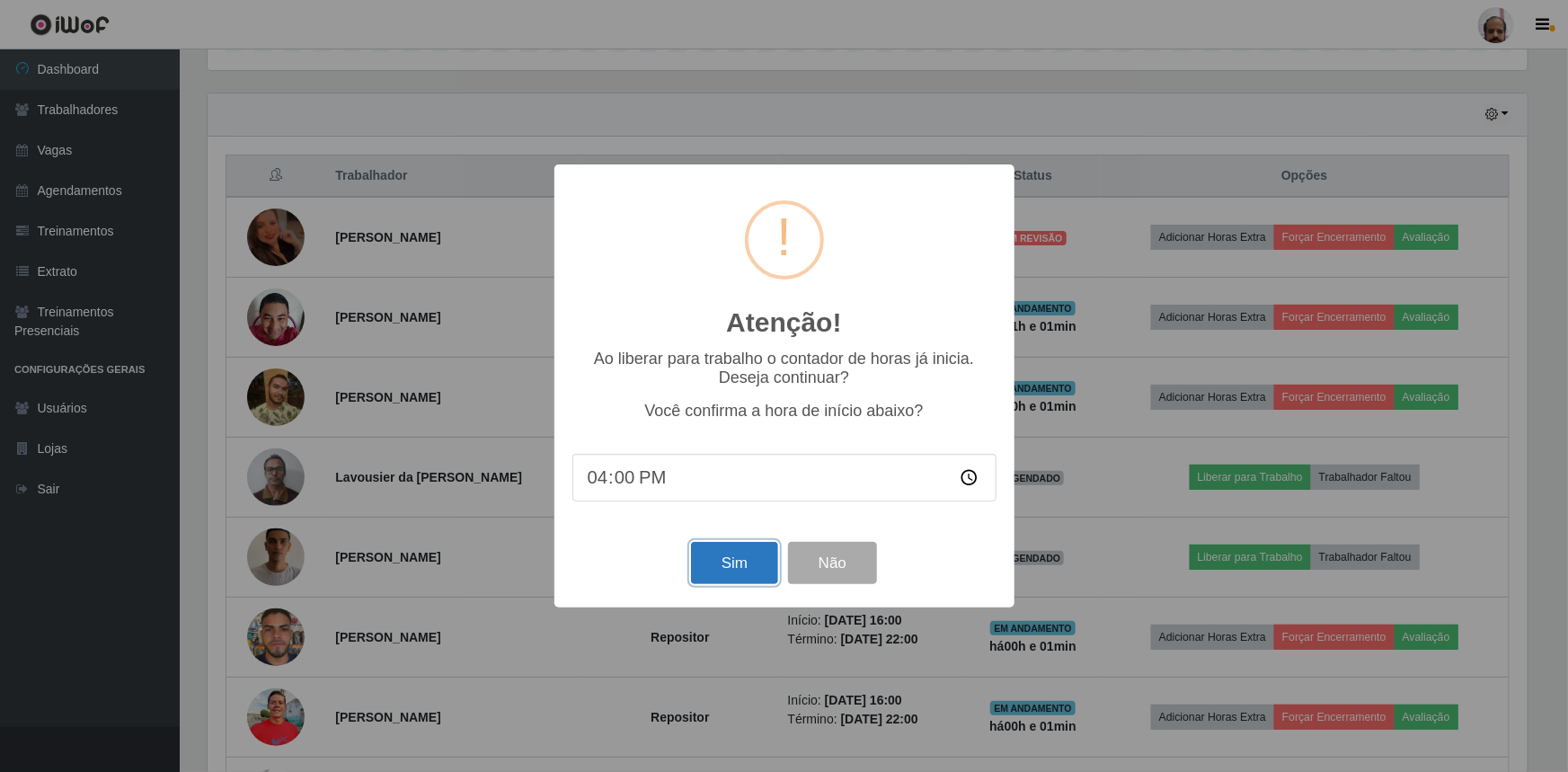
click at [733, 564] on button "Sim" at bounding box center [734, 563] width 87 height 42
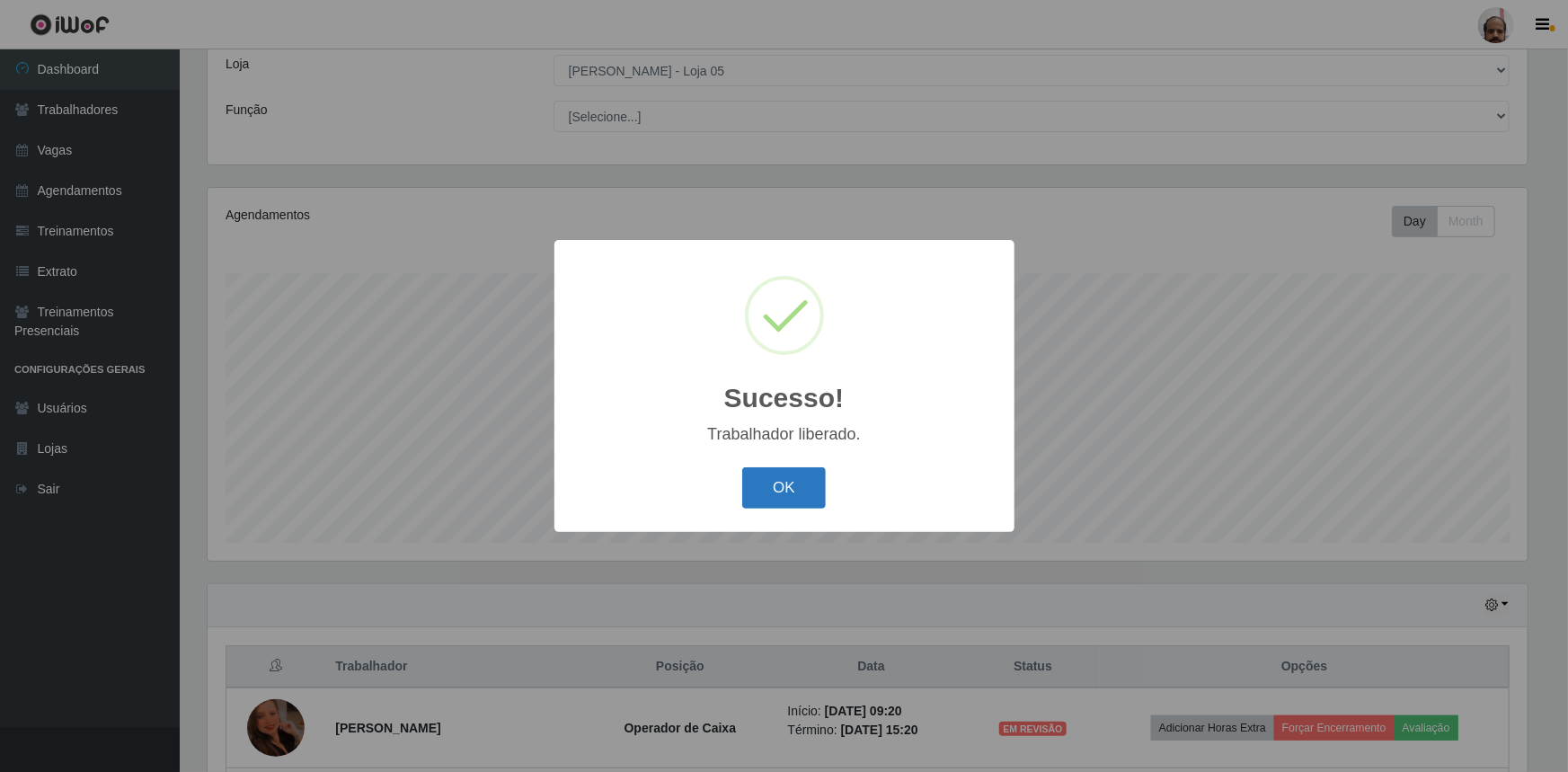
click at [819, 494] on button "OK" at bounding box center [784, 488] width 83 height 42
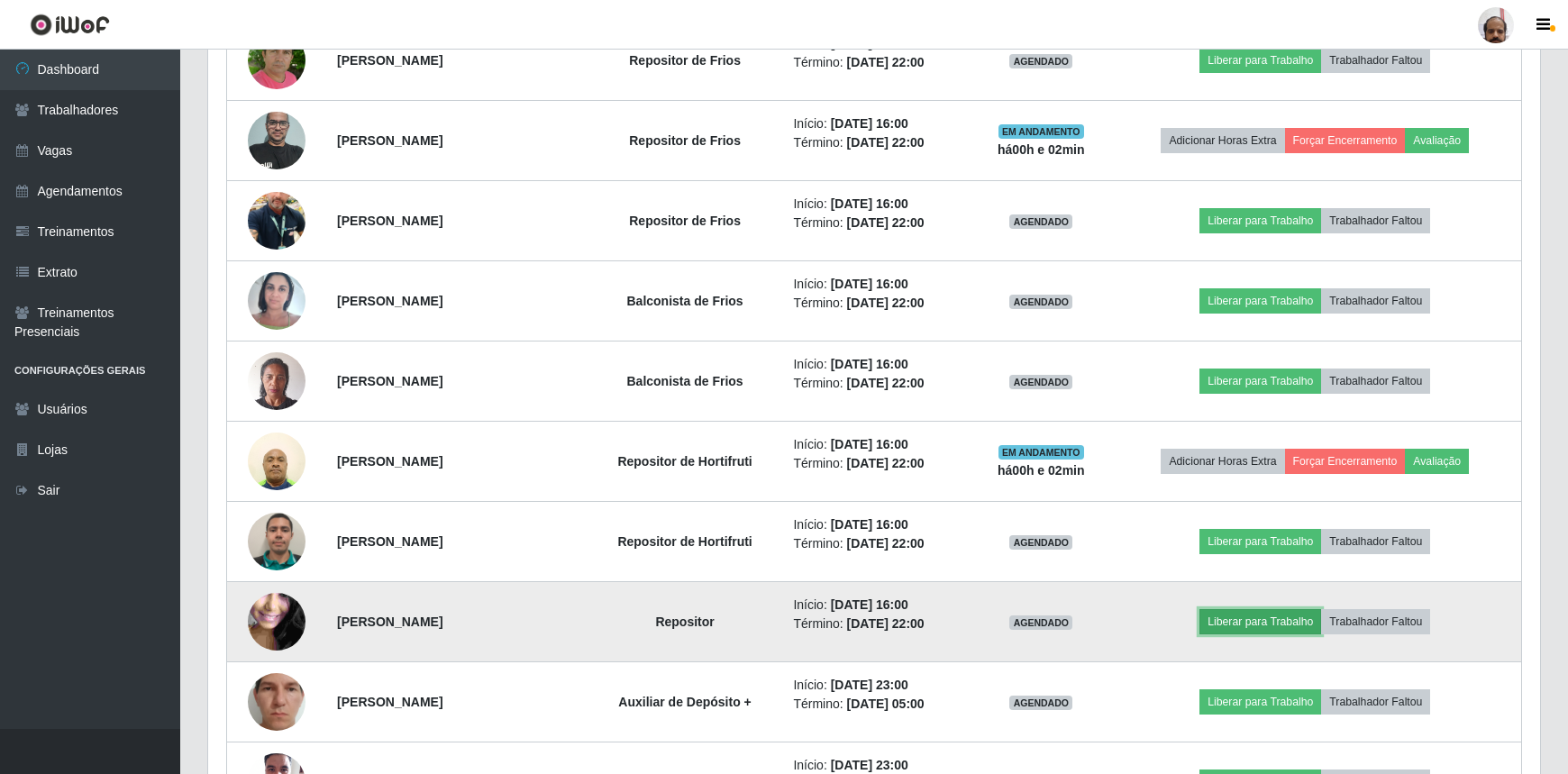
click at [1232, 618] on button "Liberar para Trabalho" at bounding box center [1260, 622] width 121 height 25
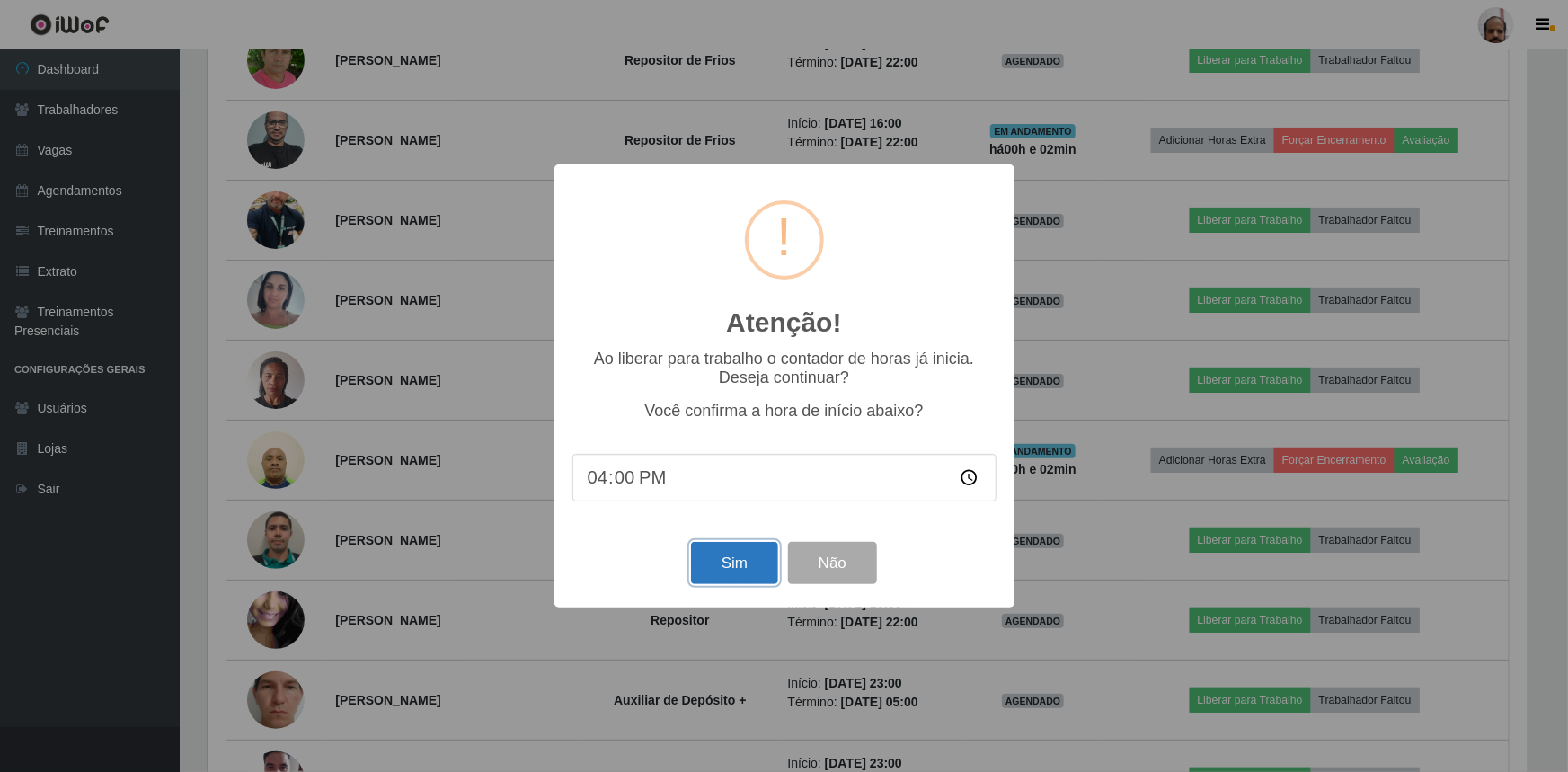
click at [752, 570] on button "Sim" at bounding box center [734, 563] width 87 height 42
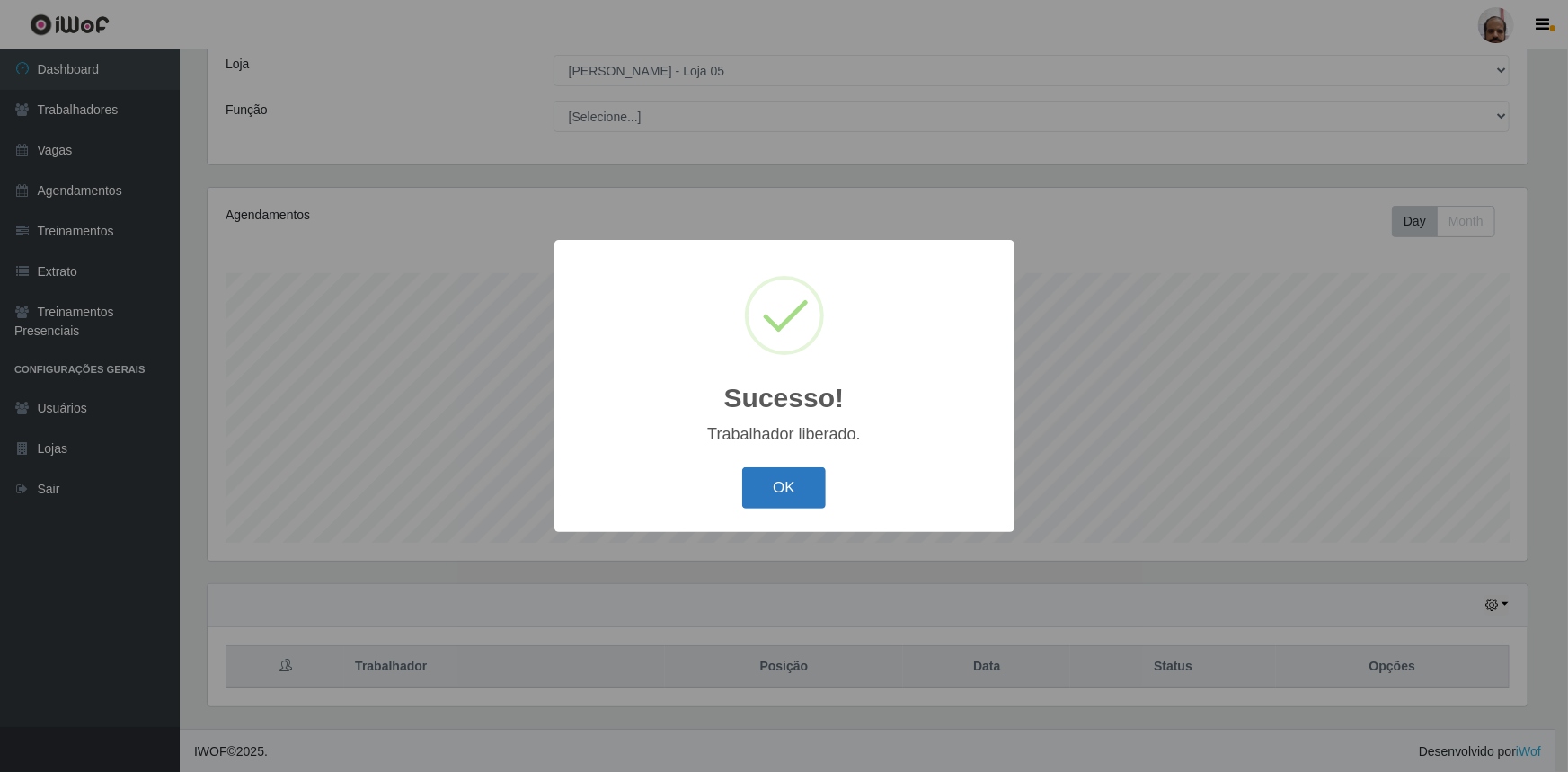
click at [799, 487] on button "OK" at bounding box center [784, 488] width 83 height 42
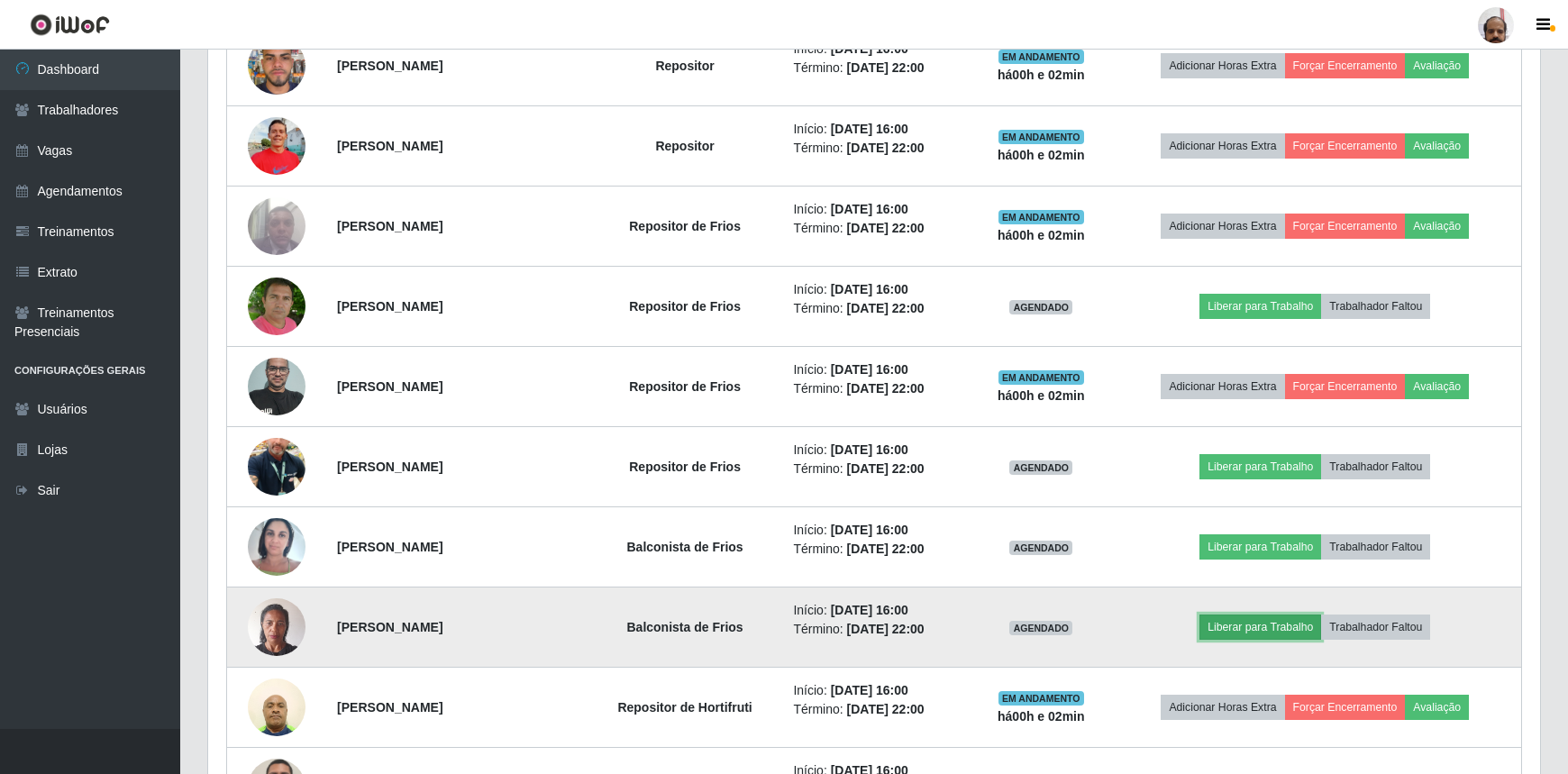
click at [1229, 624] on button "Liberar para Trabalho" at bounding box center [1260, 627] width 121 height 25
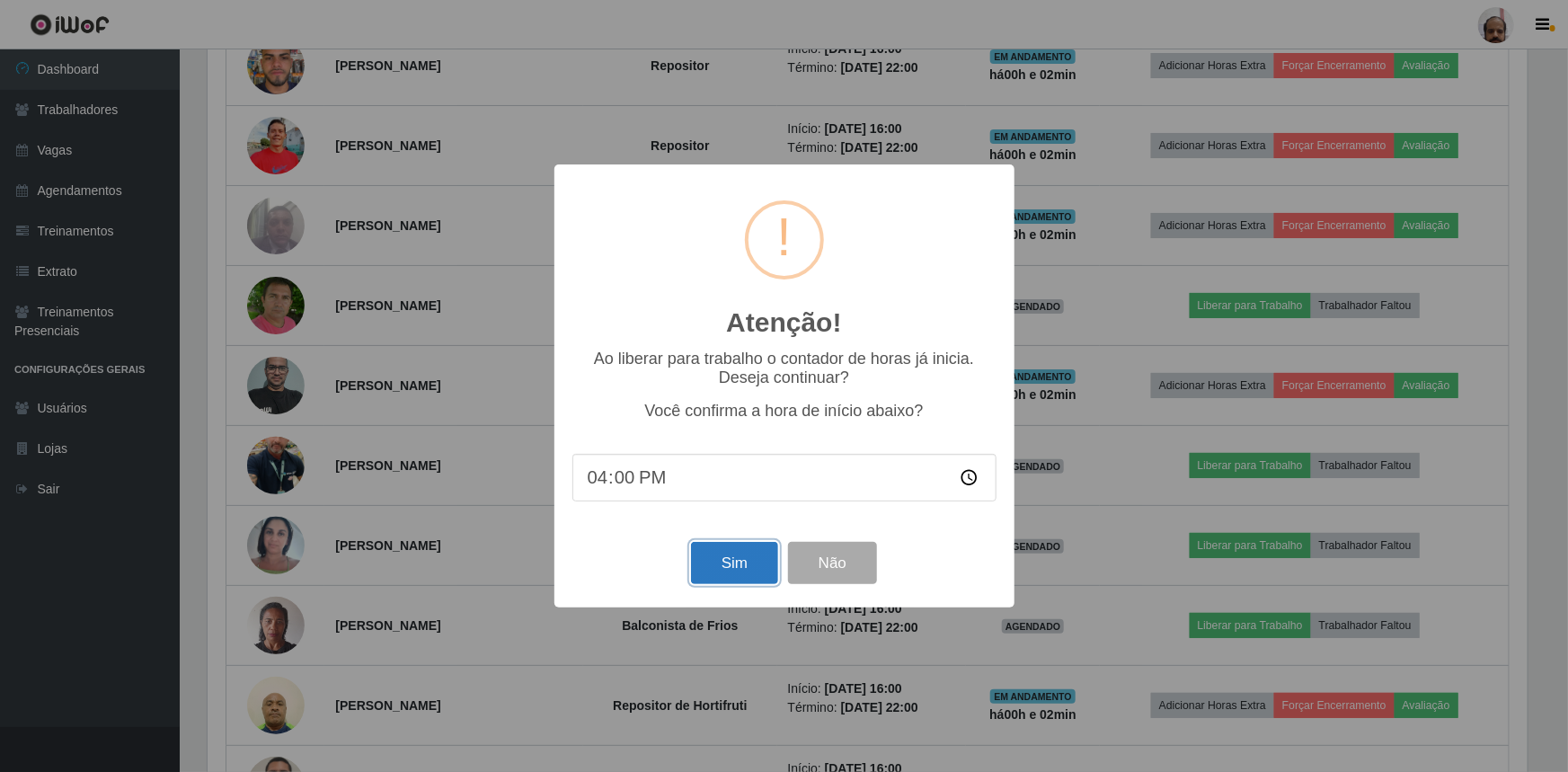
click at [753, 566] on button "Sim" at bounding box center [734, 563] width 87 height 42
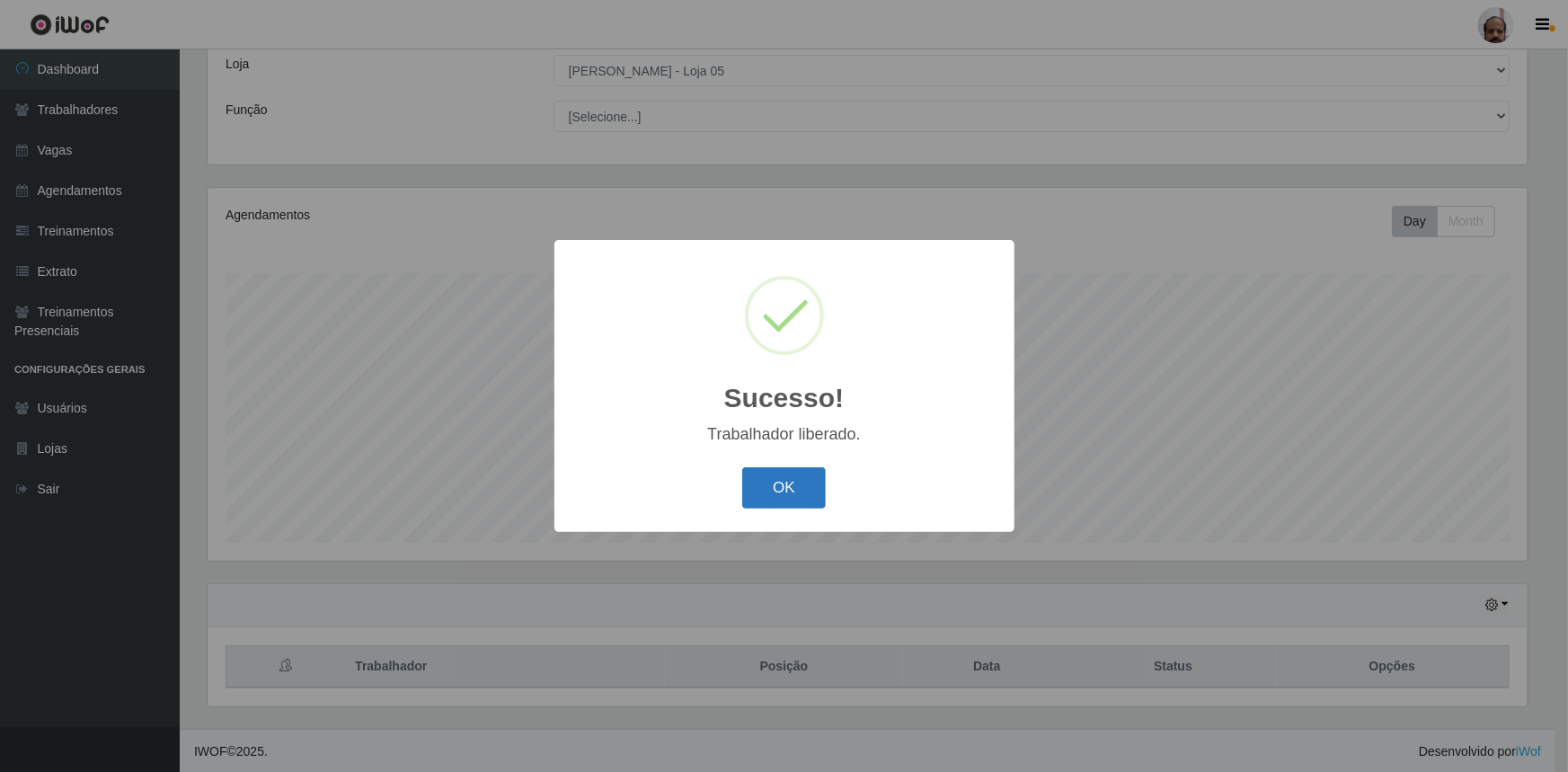
click at [793, 480] on button "OK" at bounding box center [784, 488] width 83 height 42
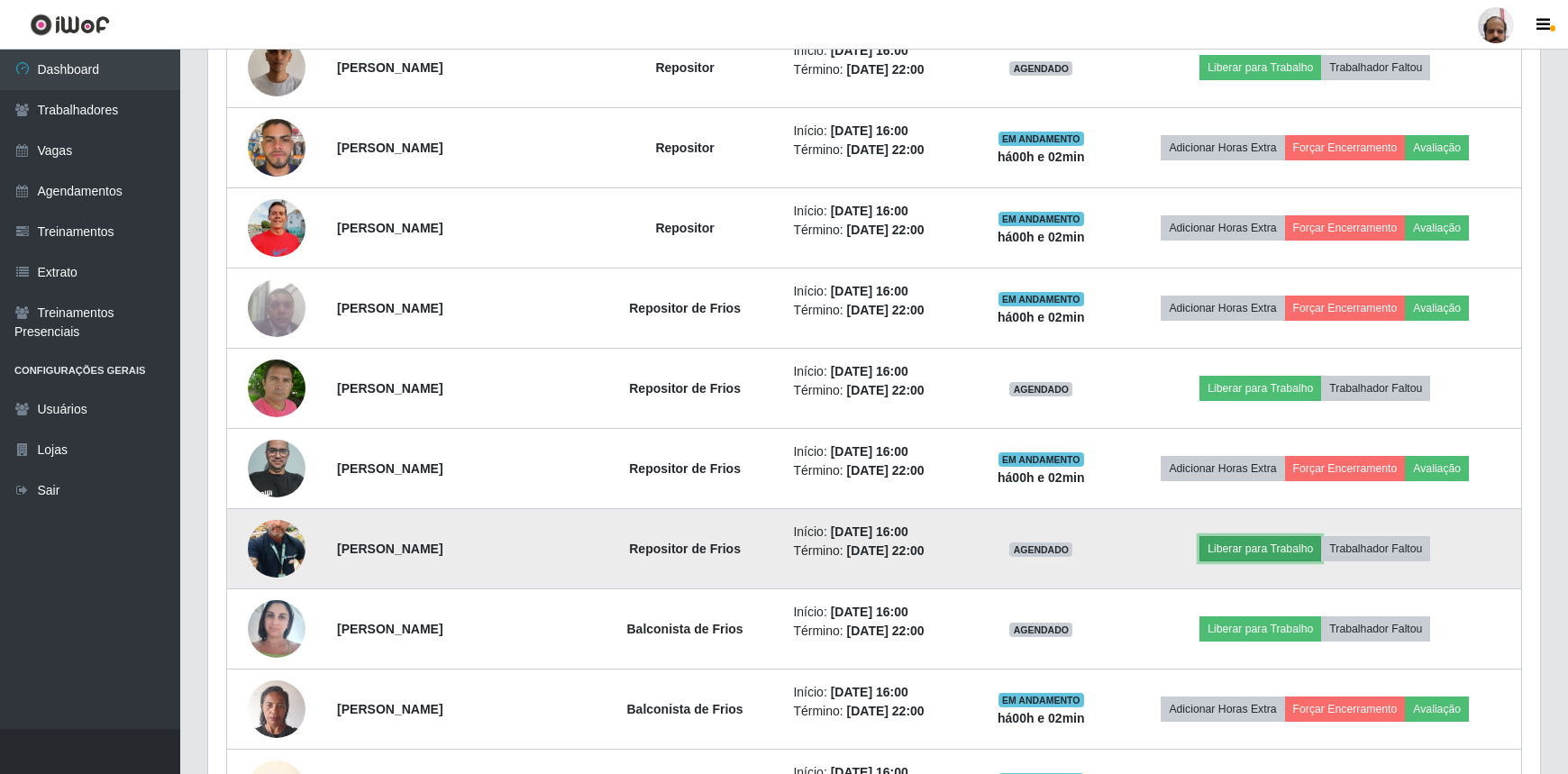
click at [1272, 545] on button "Liberar para Trabalho" at bounding box center [1260, 548] width 121 height 25
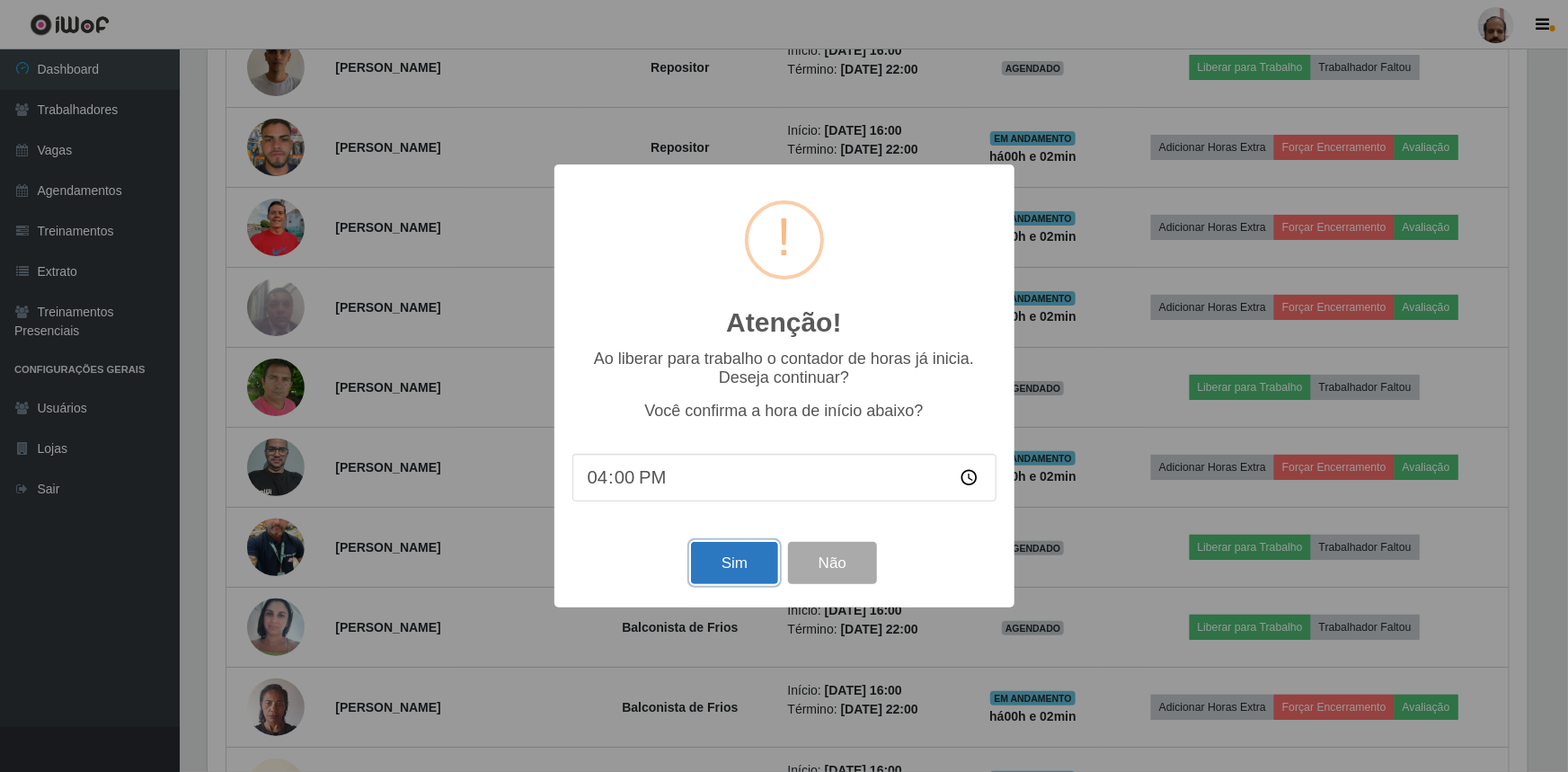
click at [746, 567] on button "Sim" at bounding box center [734, 563] width 87 height 42
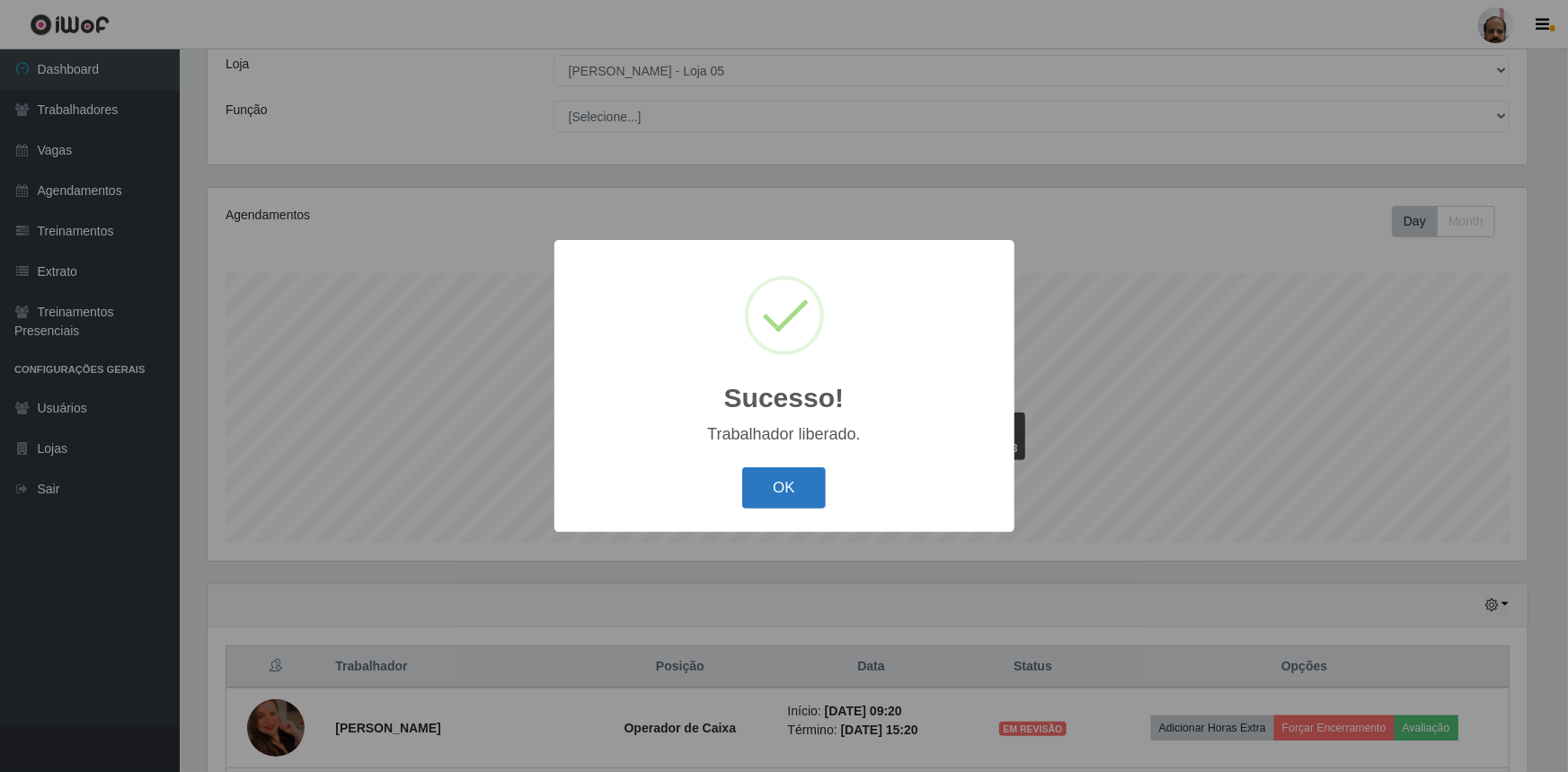
click at [800, 491] on button "OK" at bounding box center [784, 488] width 83 height 42
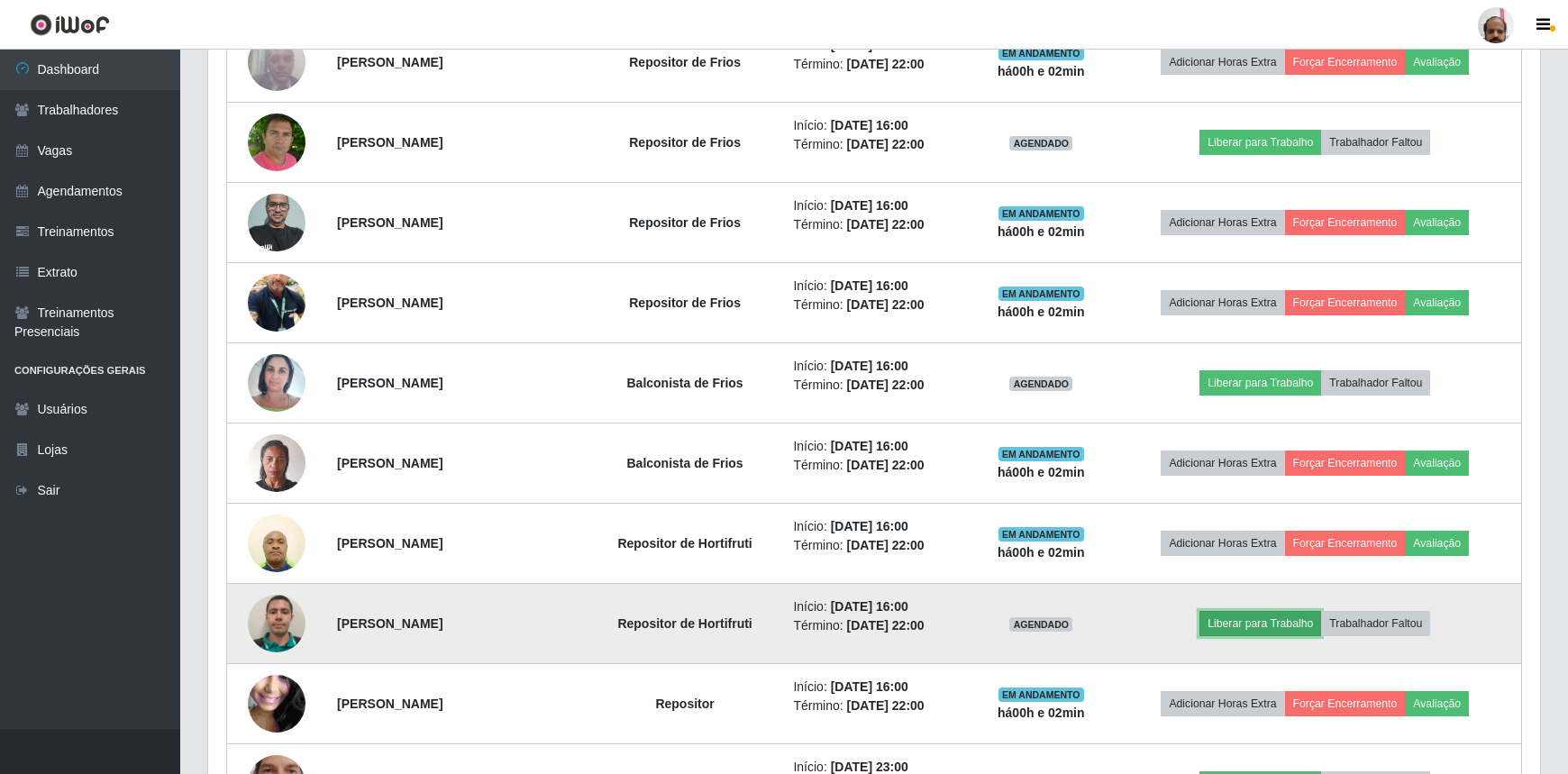
click at [1247, 613] on button "Liberar para Trabalho" at bounding box center [1260, 624] width 121 height 25
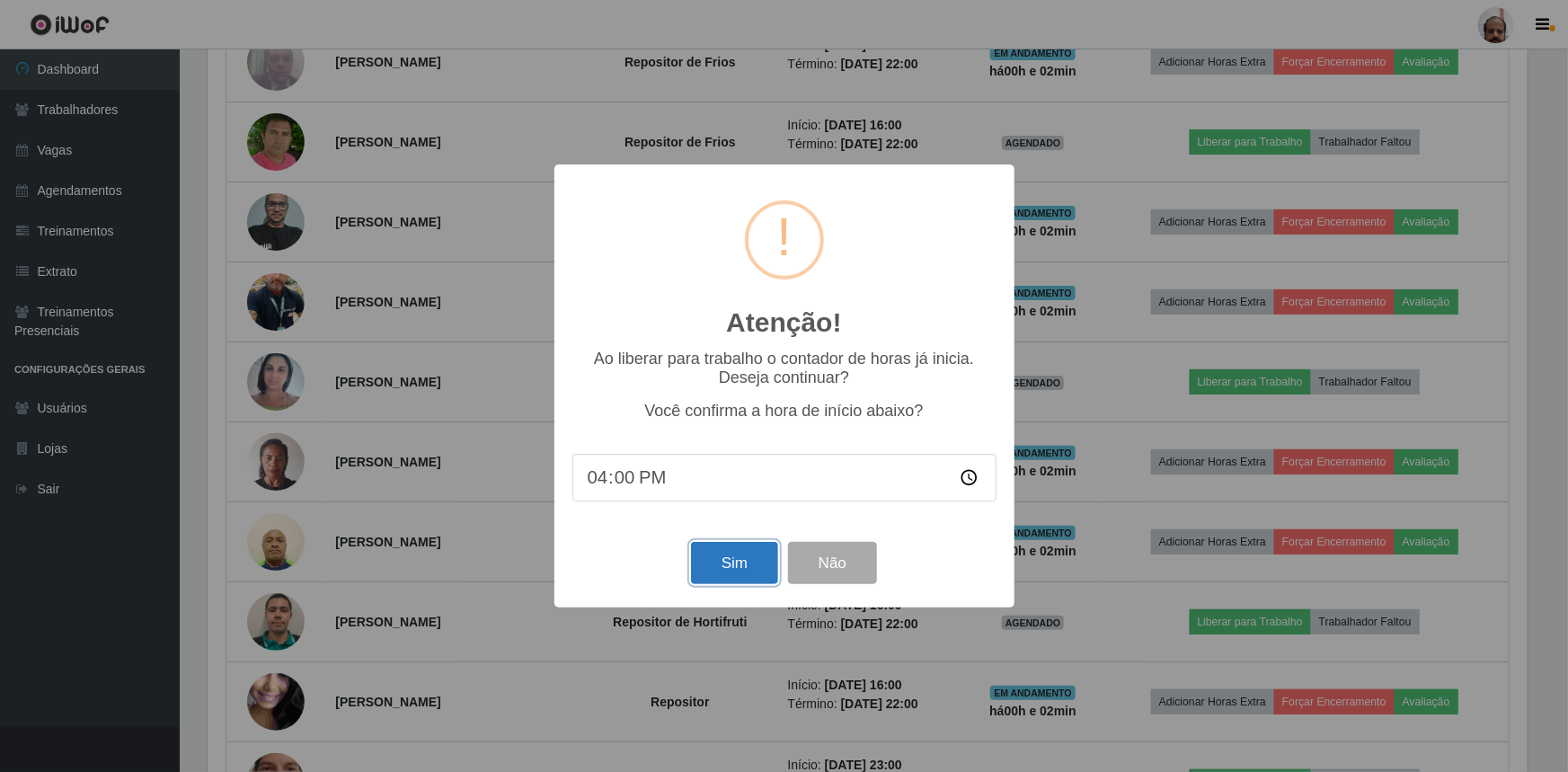
click at [724, 558] on button "Sim" at bounding box center [734, 563] width 87 height 42
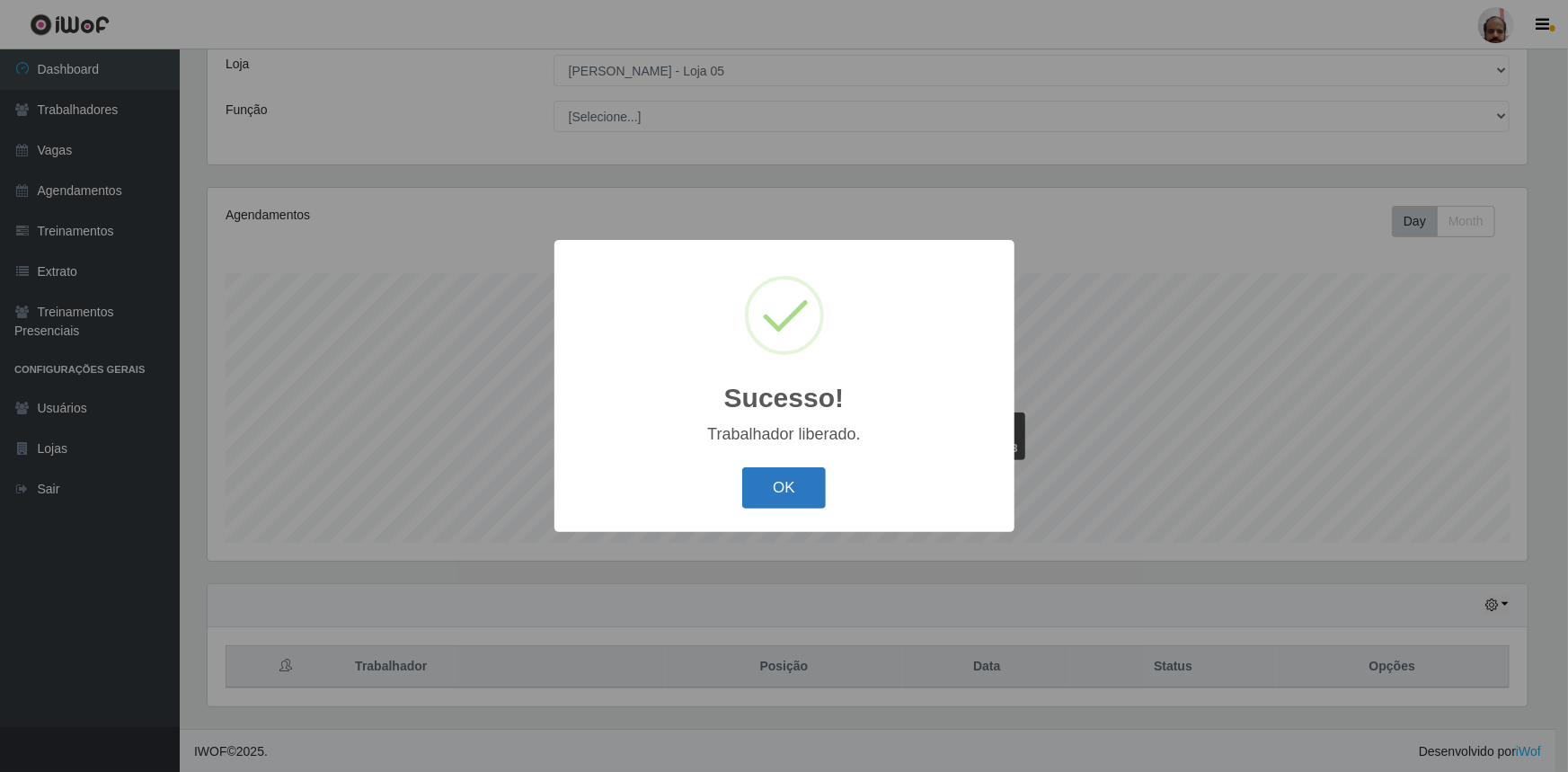
click at [808, 483] on button "OK" at bounding box center [784, 488] width 83 height 42
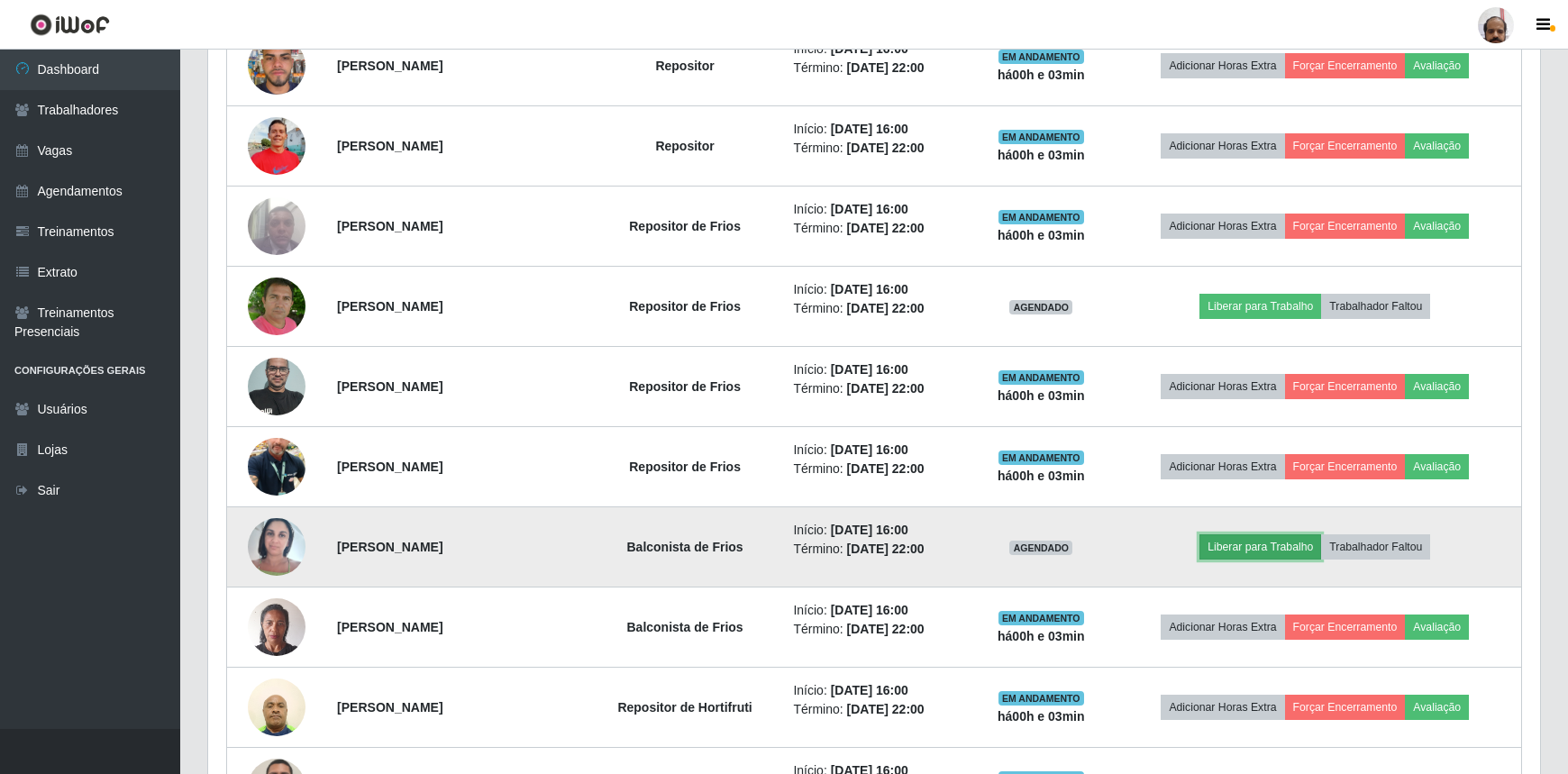
click at [1234, 544] on button "Liberar para Trabalho" at bounding box center [1260, 546] width 121 height 25
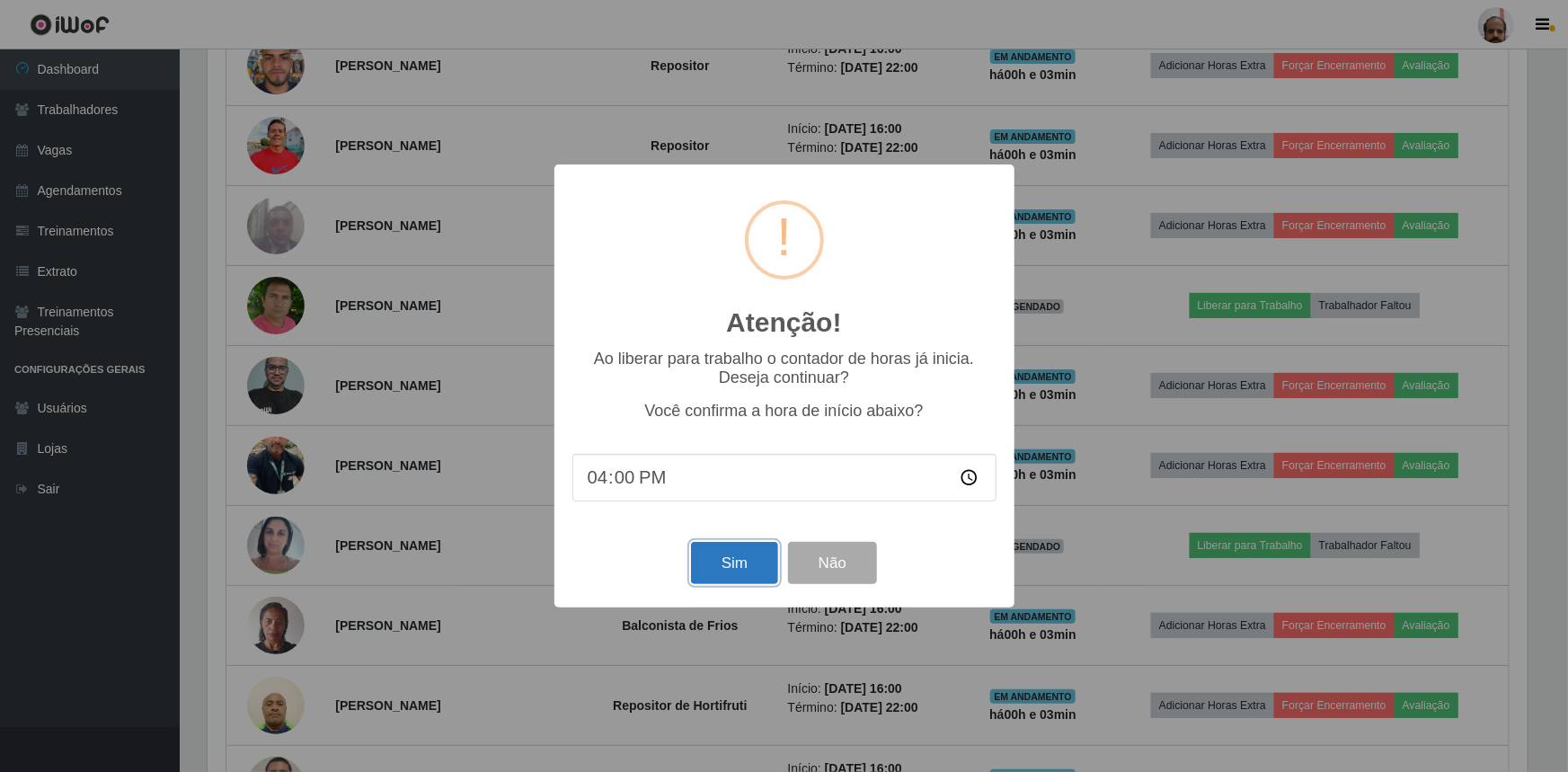
click at [754, 554] on button "Sim" at bounding box center [734, 563] width 87 height 42
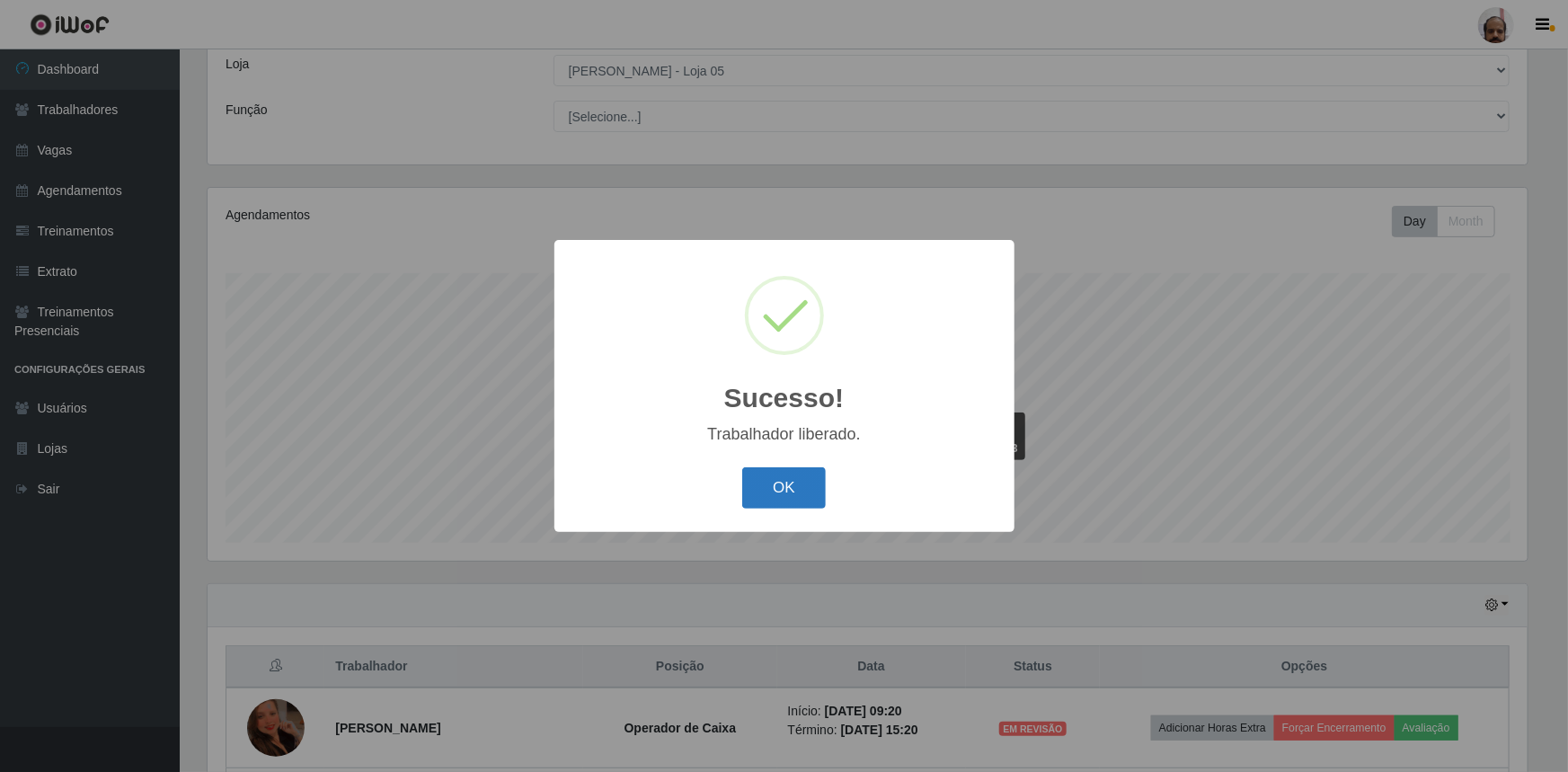
click at [808, 494] on button "OK" at bounding box center [784, 488] width 83 height 42
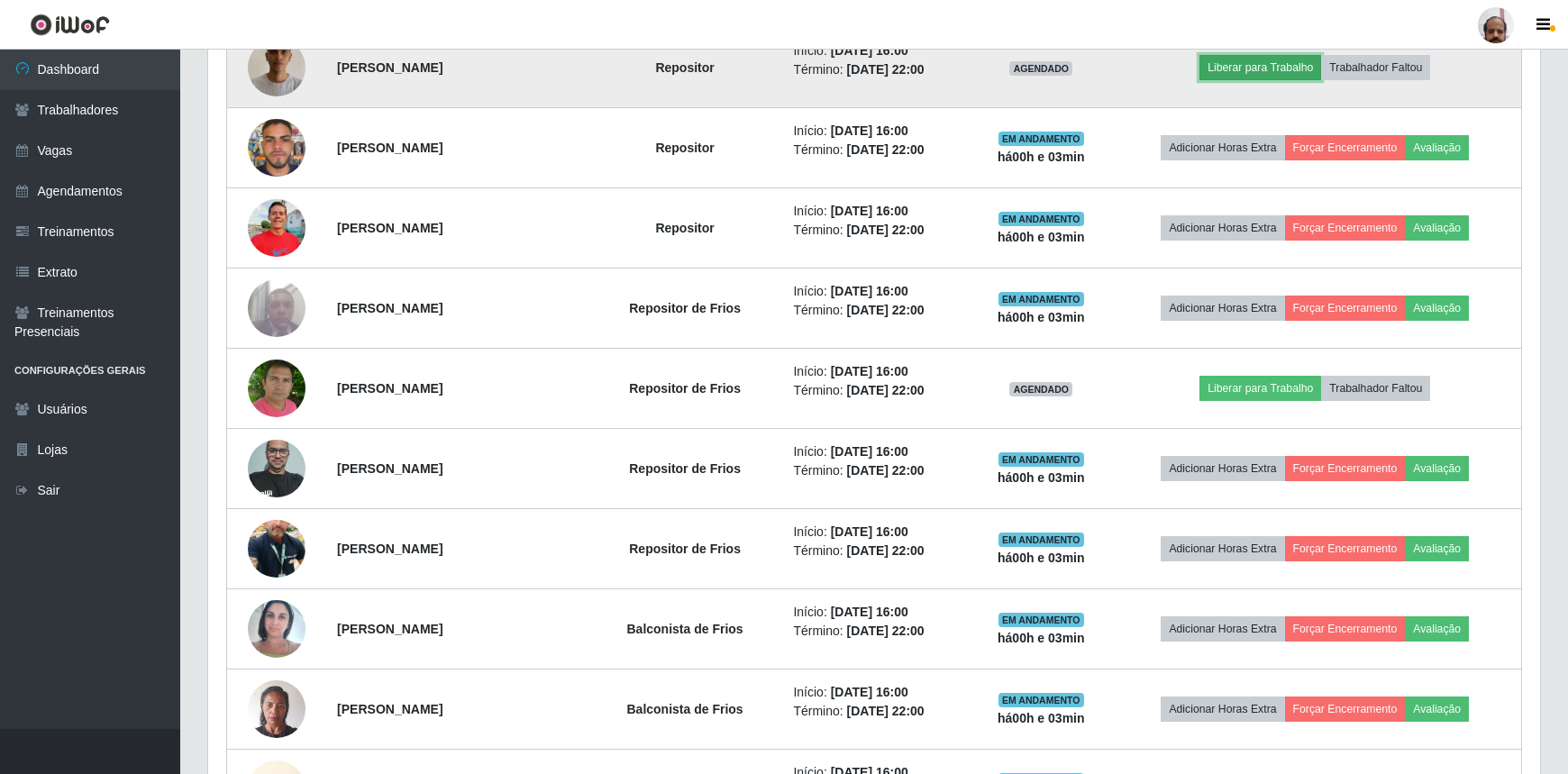
click at [1236, 69] on button "Liberar para Trabalho" at bounding box center [1260, 67] width 121 height 25
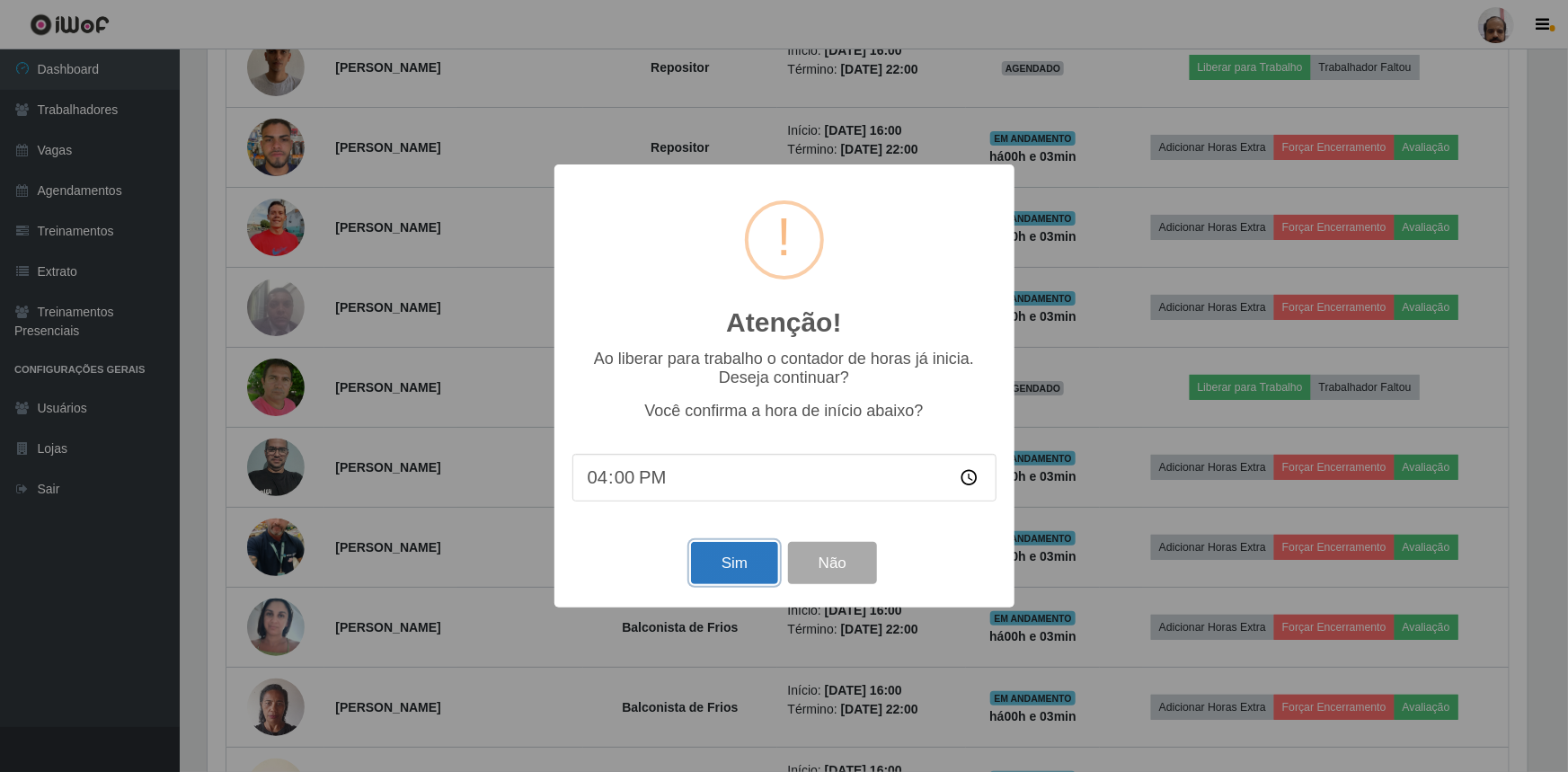
click at [711, 564] on button "Sim" at bounding box center [734, 563] width 87 height 42
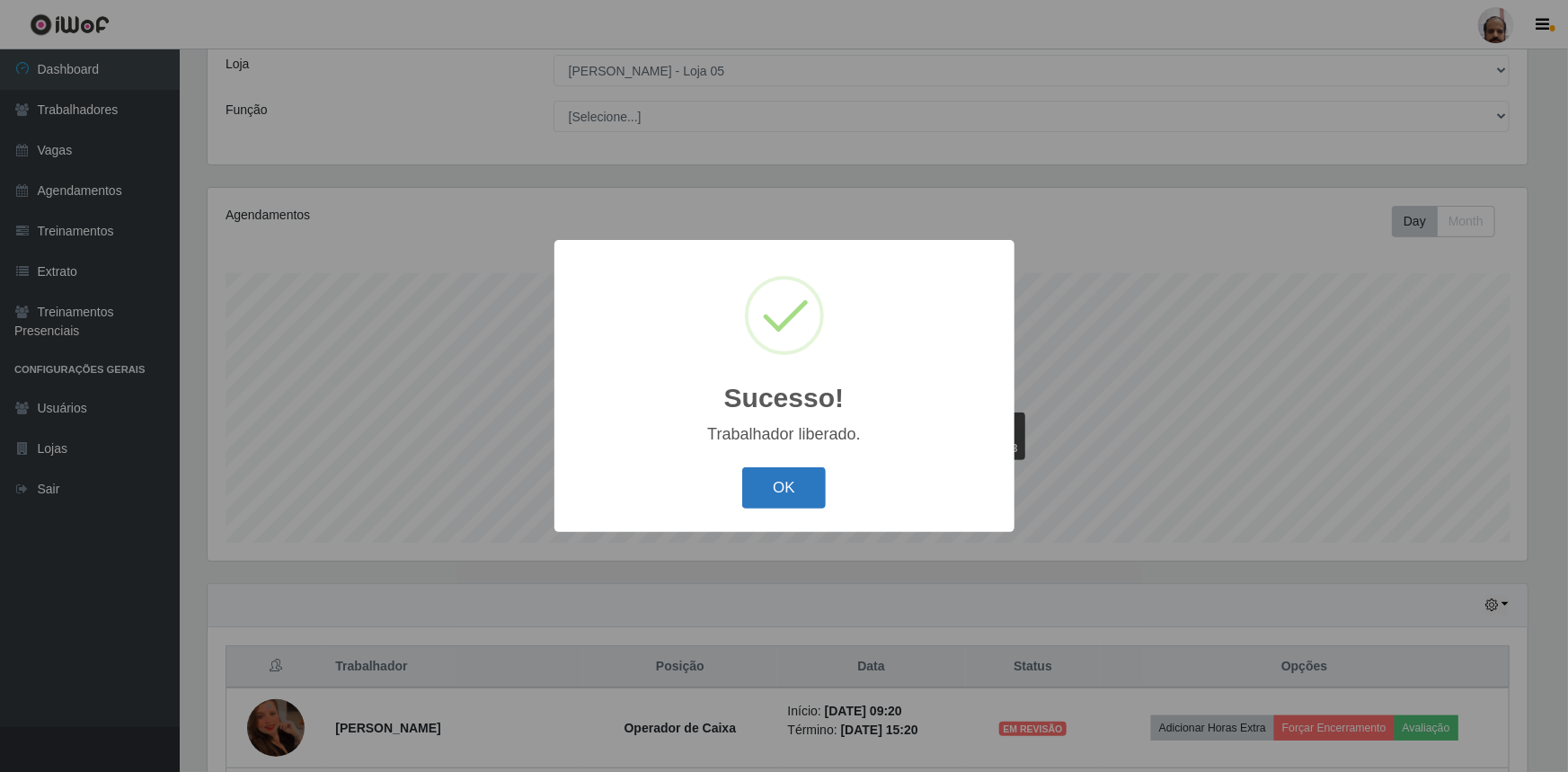
click at [807, 484] on button "OK" at bounding box center [784, 488] width 83 height 42
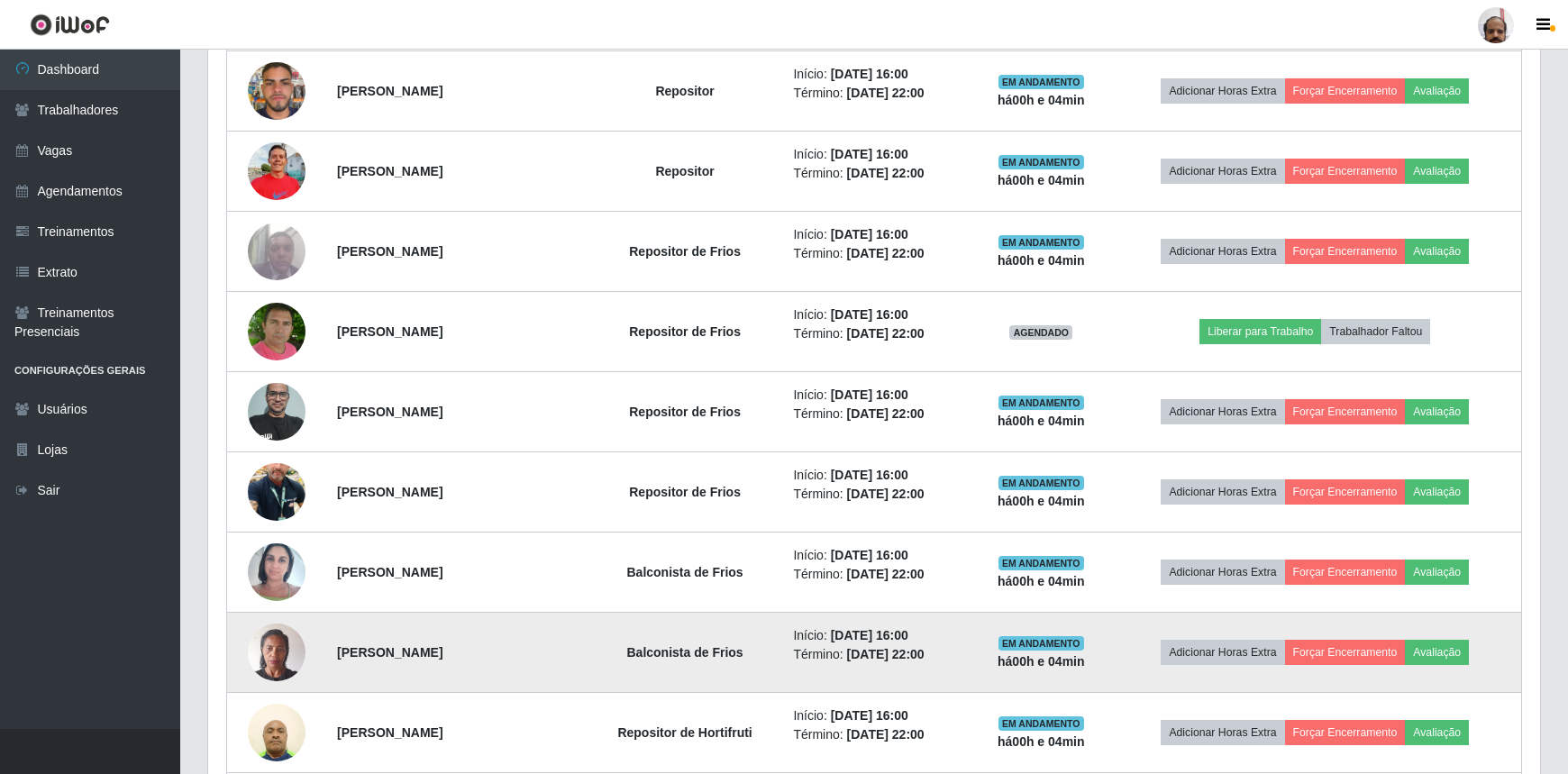
scroll to position [1493, 0]
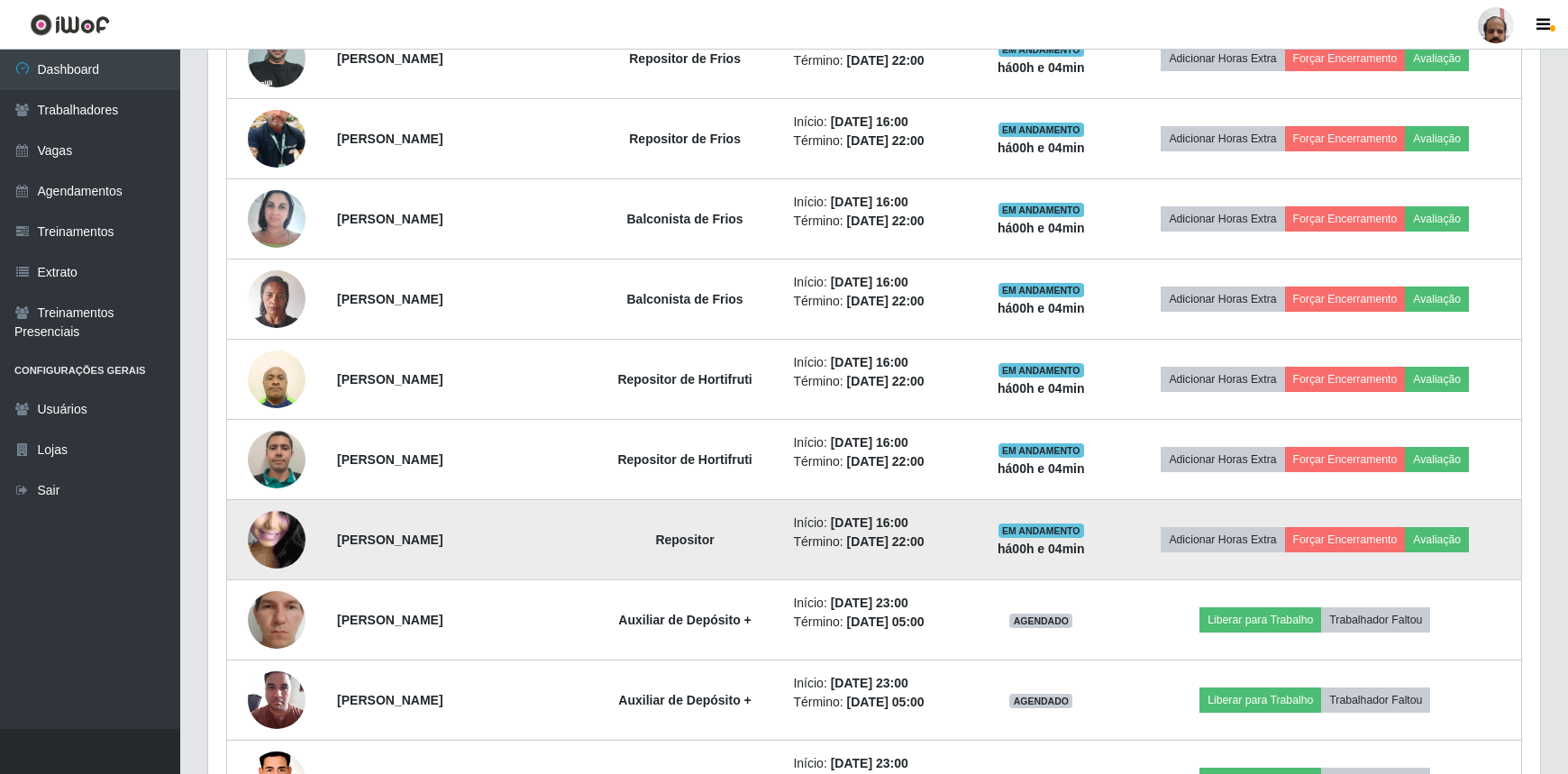
click at [276, 528] on img at bounding box center [276, 540] width 57 height 129
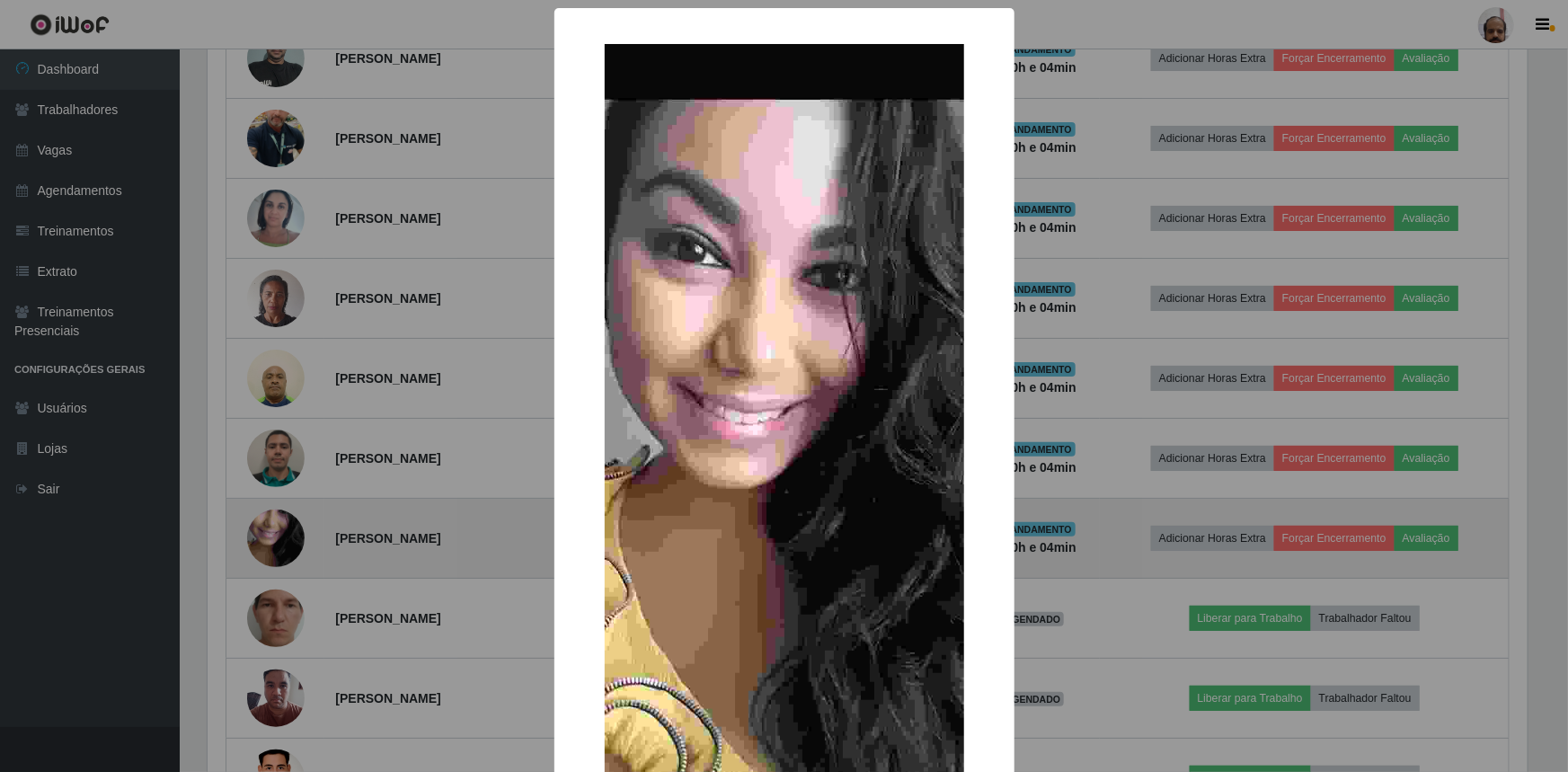
click at [276, 526] on div "× OK Cancel" at bounding box center [784, 386] width 1568 height 772
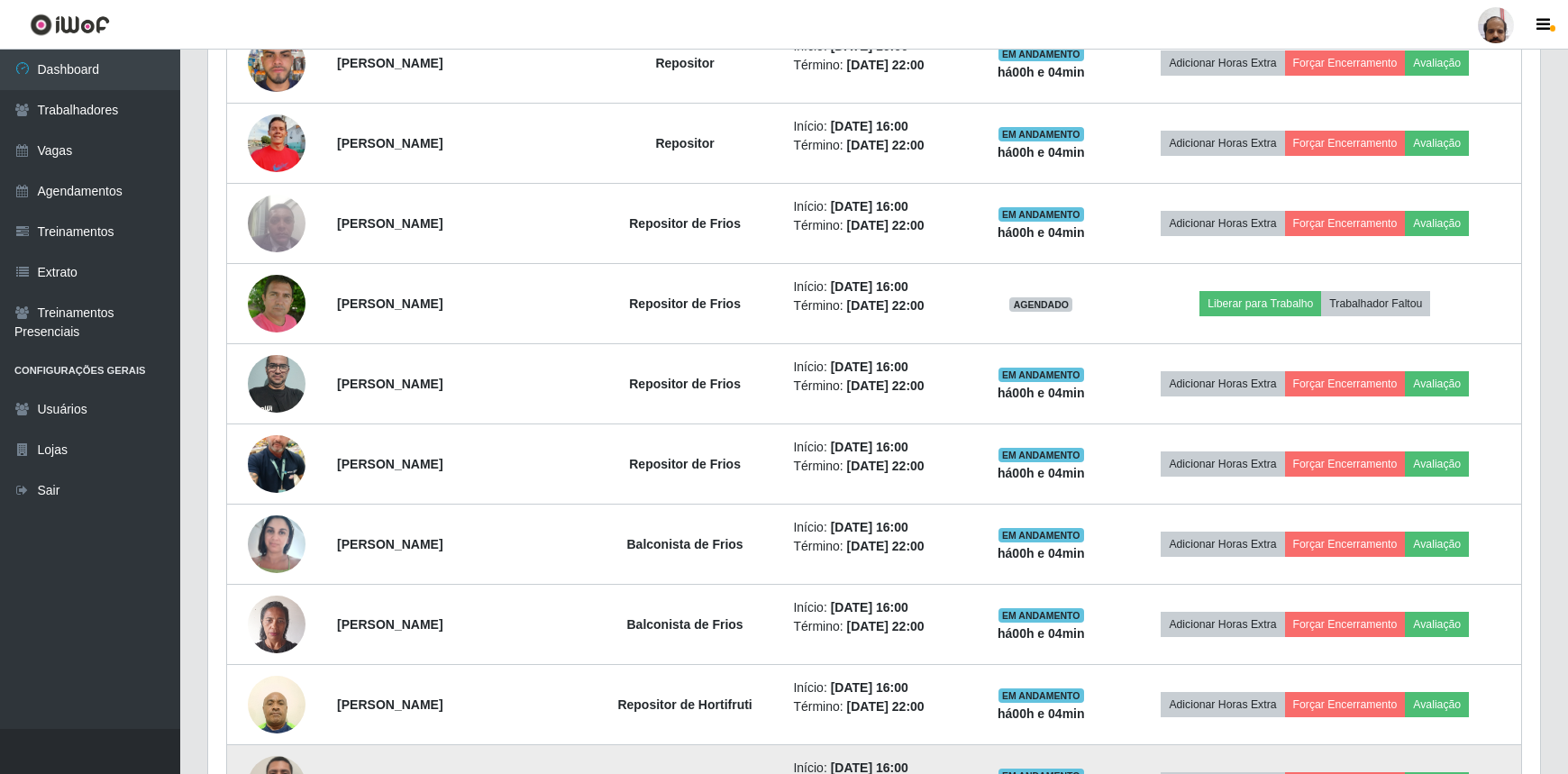
scroll to position [1083, 0]
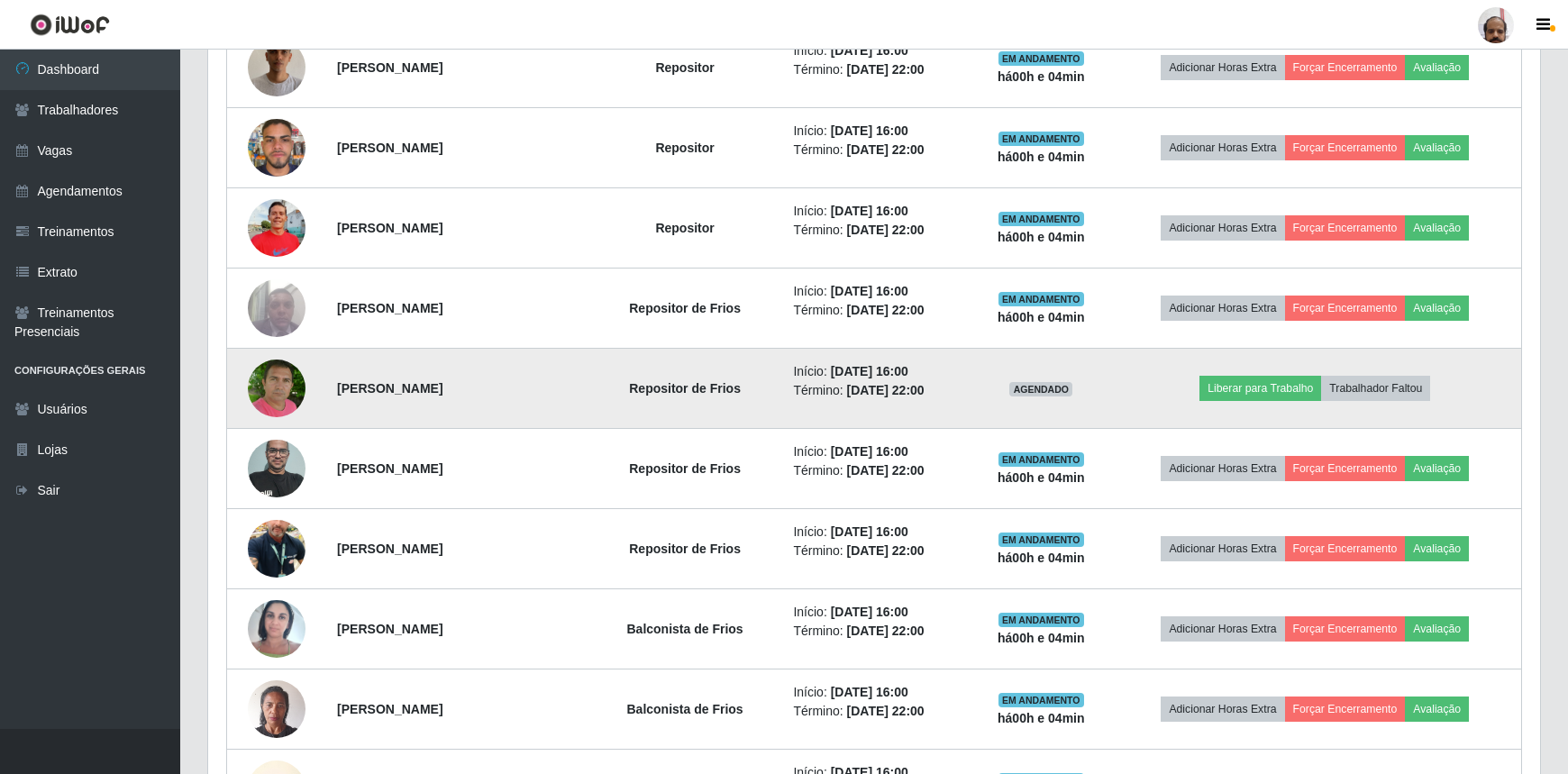
click at [276, 388] on img at bounding box center [276, 388] width 57 height 65
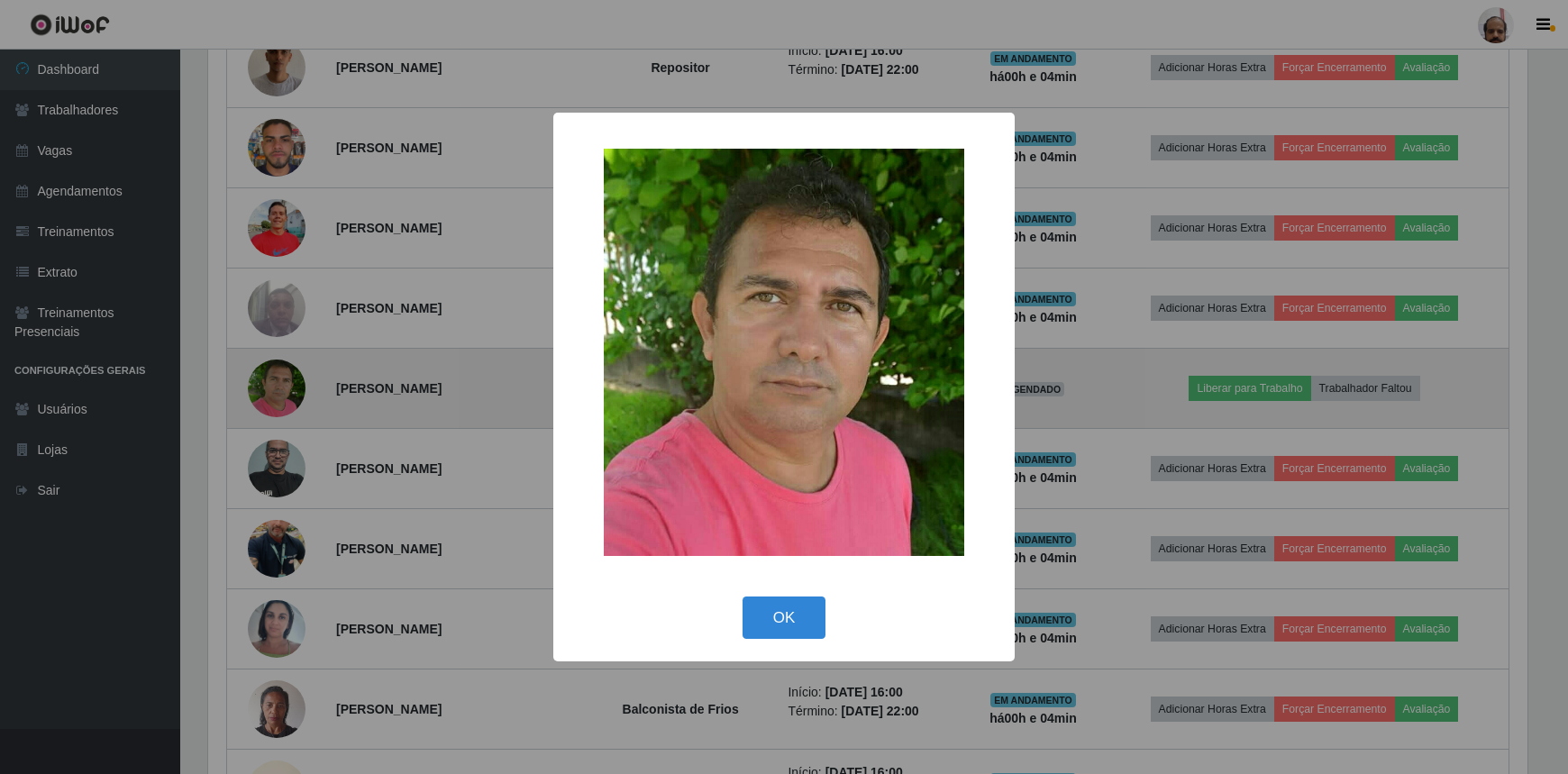
scroll to position [374, 1324]
click at [276, 388] on div "× OK Cancel" at bounding box center [786, 387] width 1572 height 774
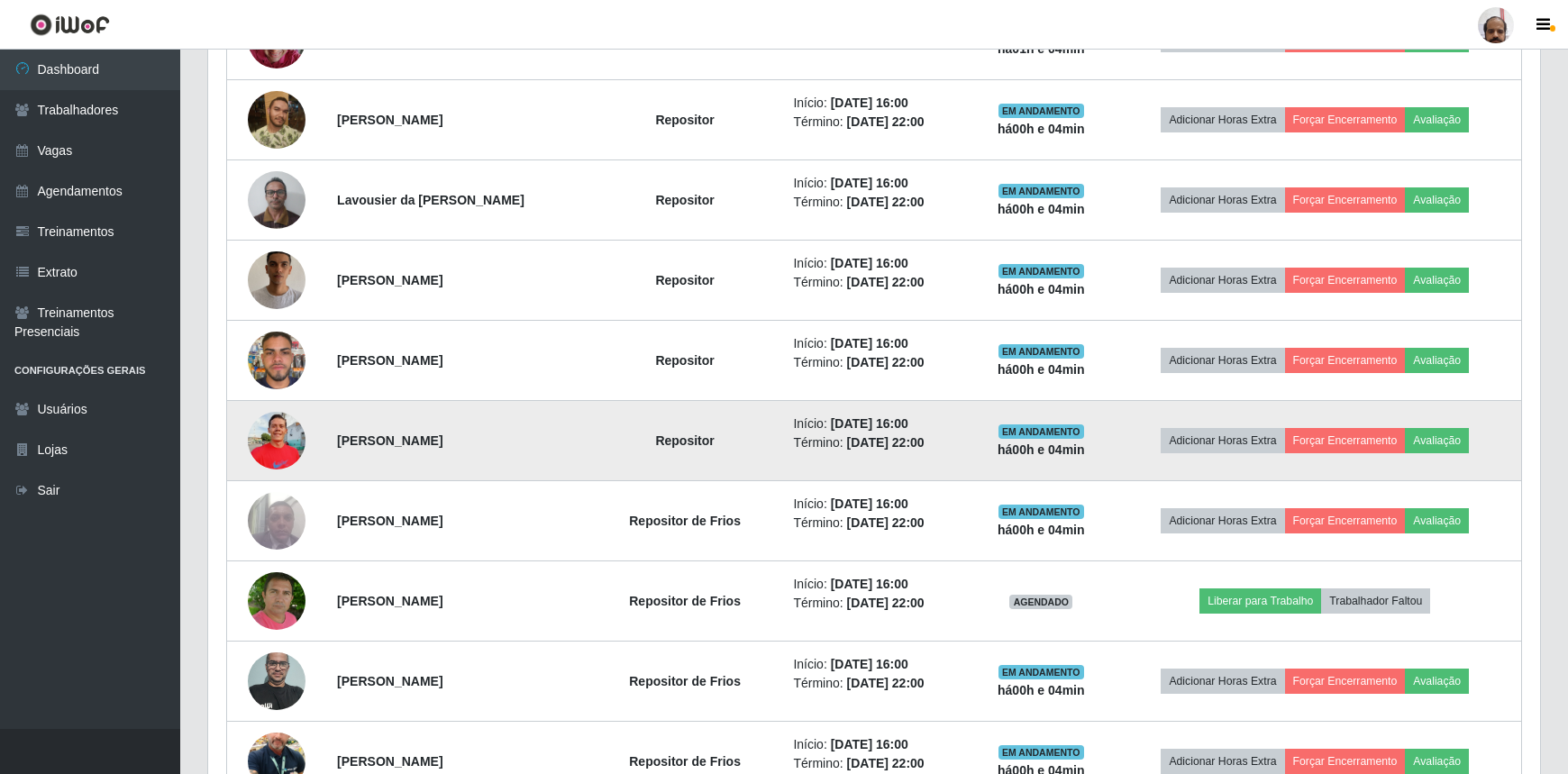
scroll to position [1039, 0]
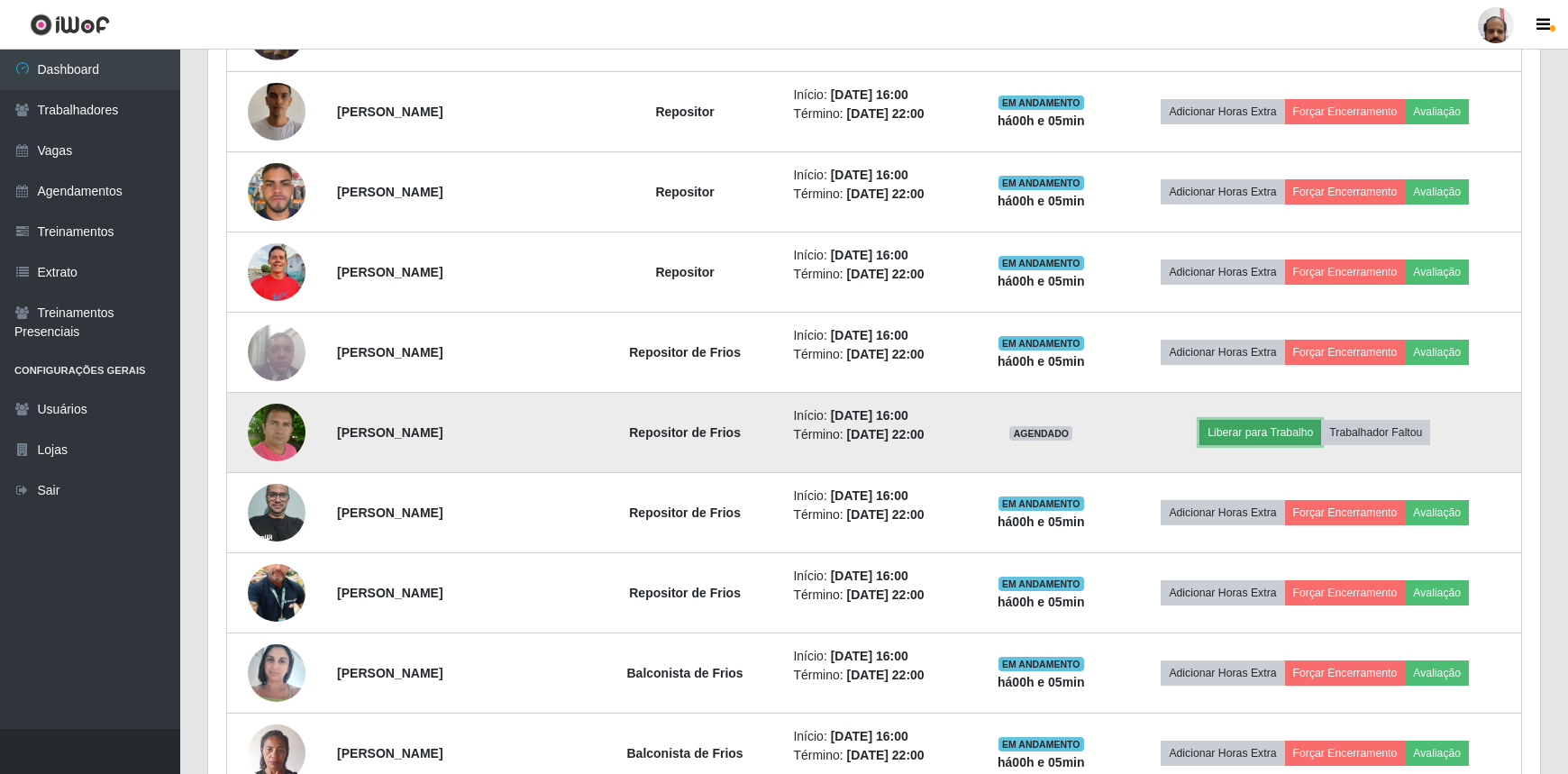
click at [1263, 433] on button "Liberar para Trabalho" at bounding box center [1260, 433] width 121 height 25
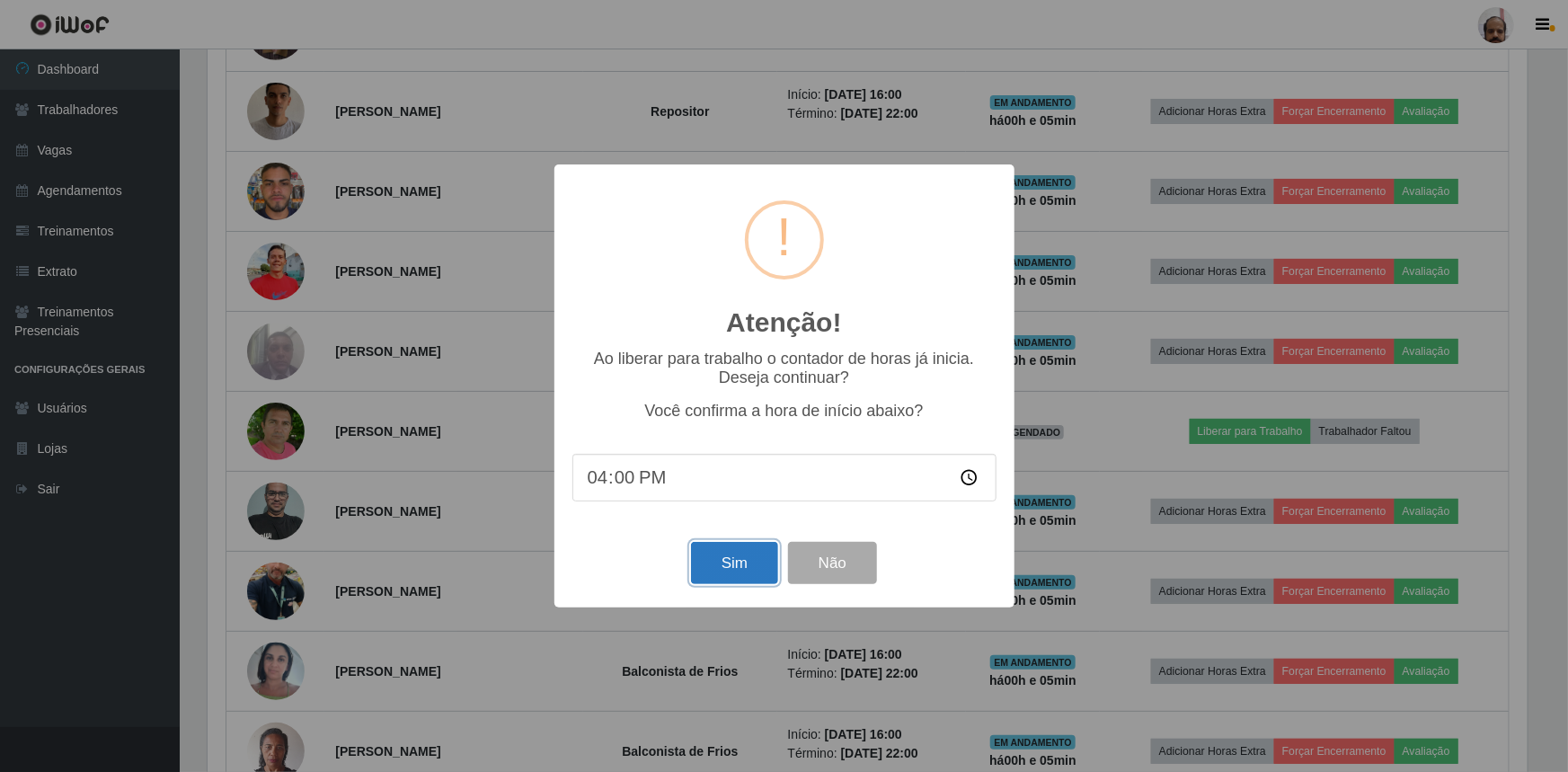
click at [758, 571] on button "Sim" at bounding box center [734, 563] width 87 height 42
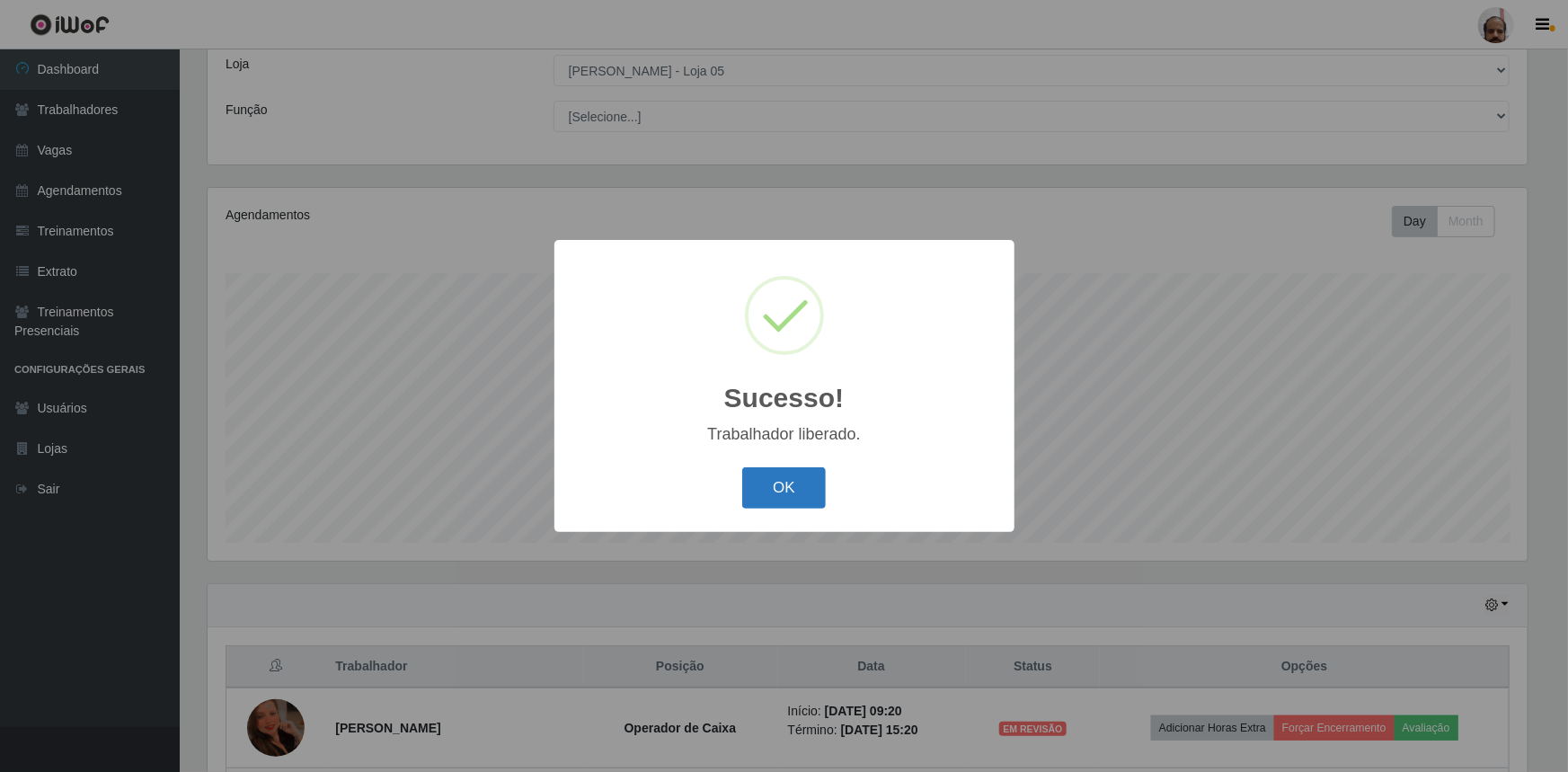
click at [812, 492] on button "OK" at bounding box center [784, 488] width 83 height 42
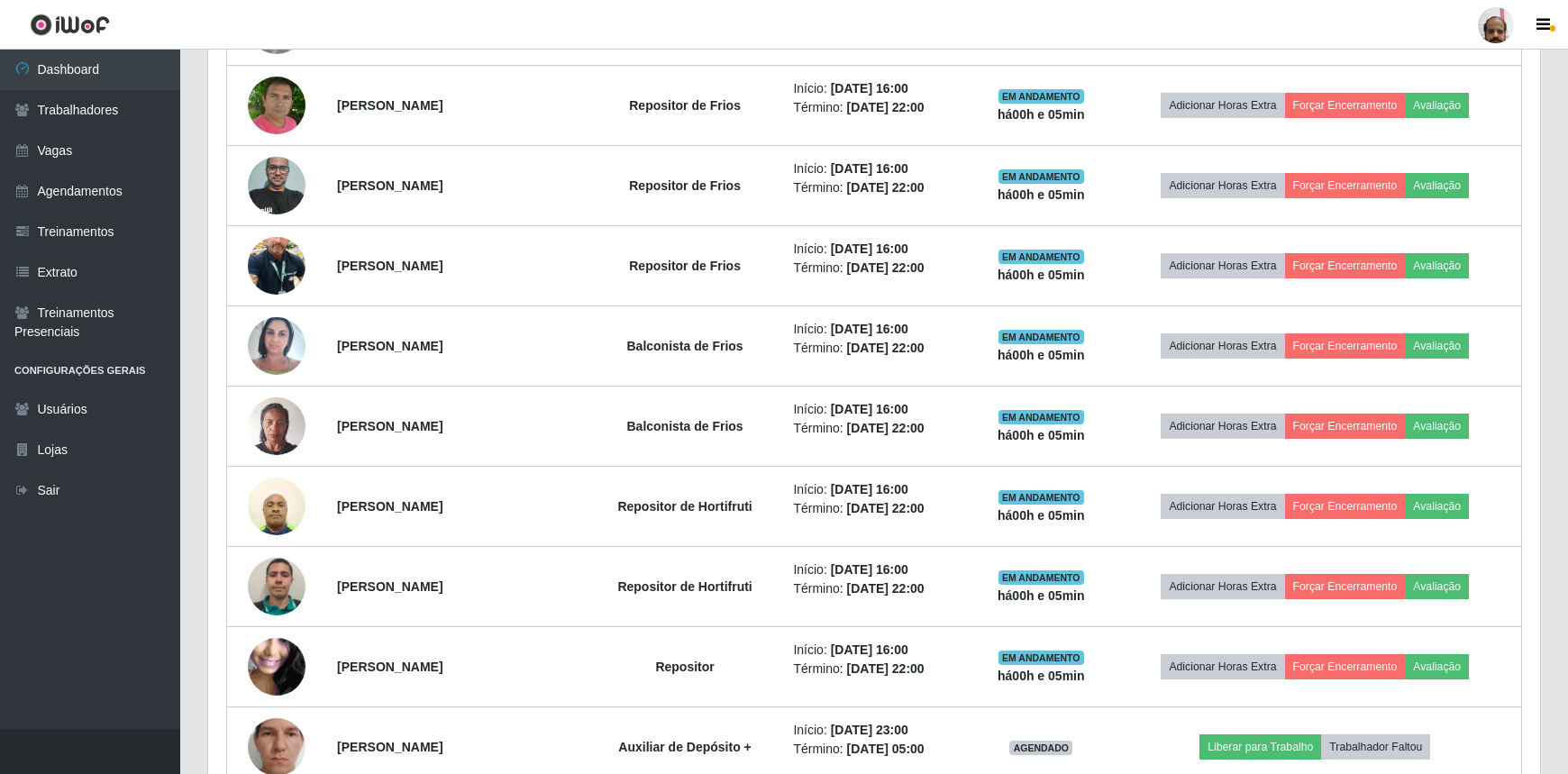
scroll to position [1165, 0]
